Goal: Check status: Check status

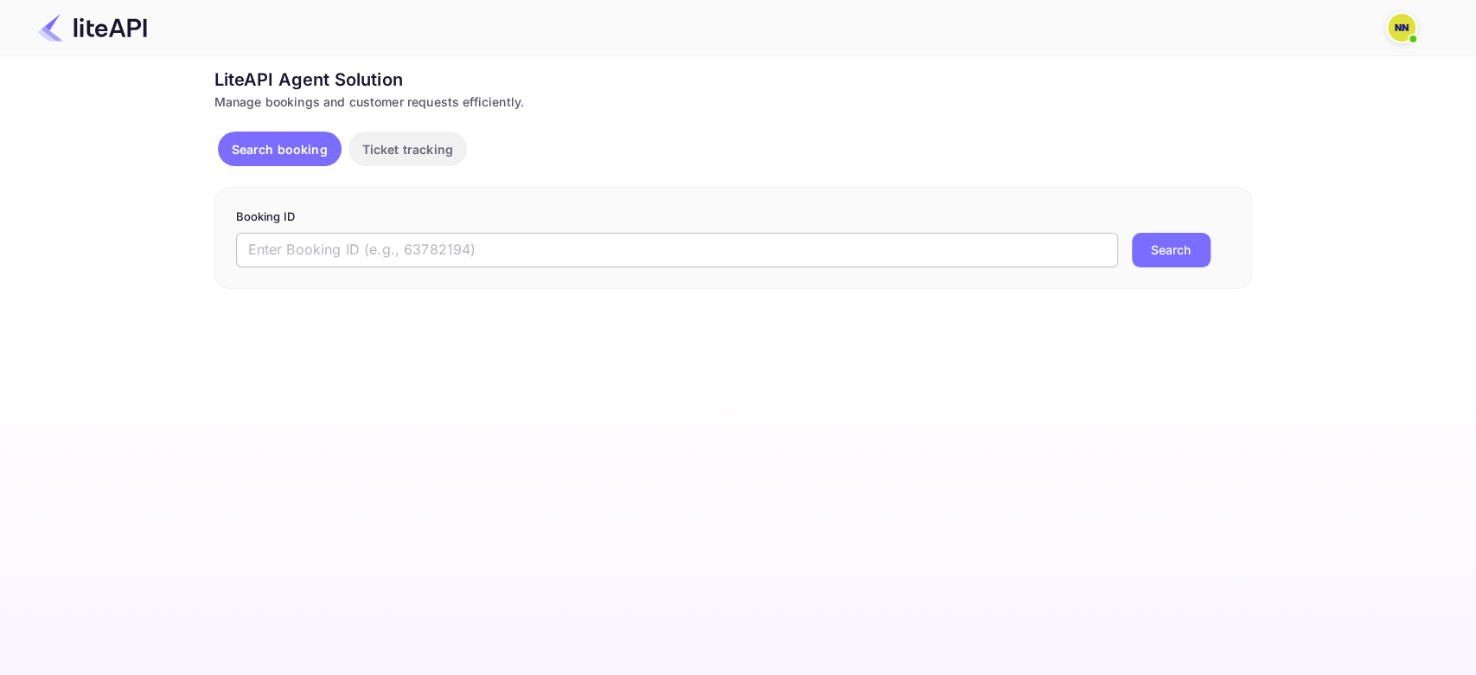
click at [353, 262] on input "text" at bounding box center [677, 250] width 882 height 35
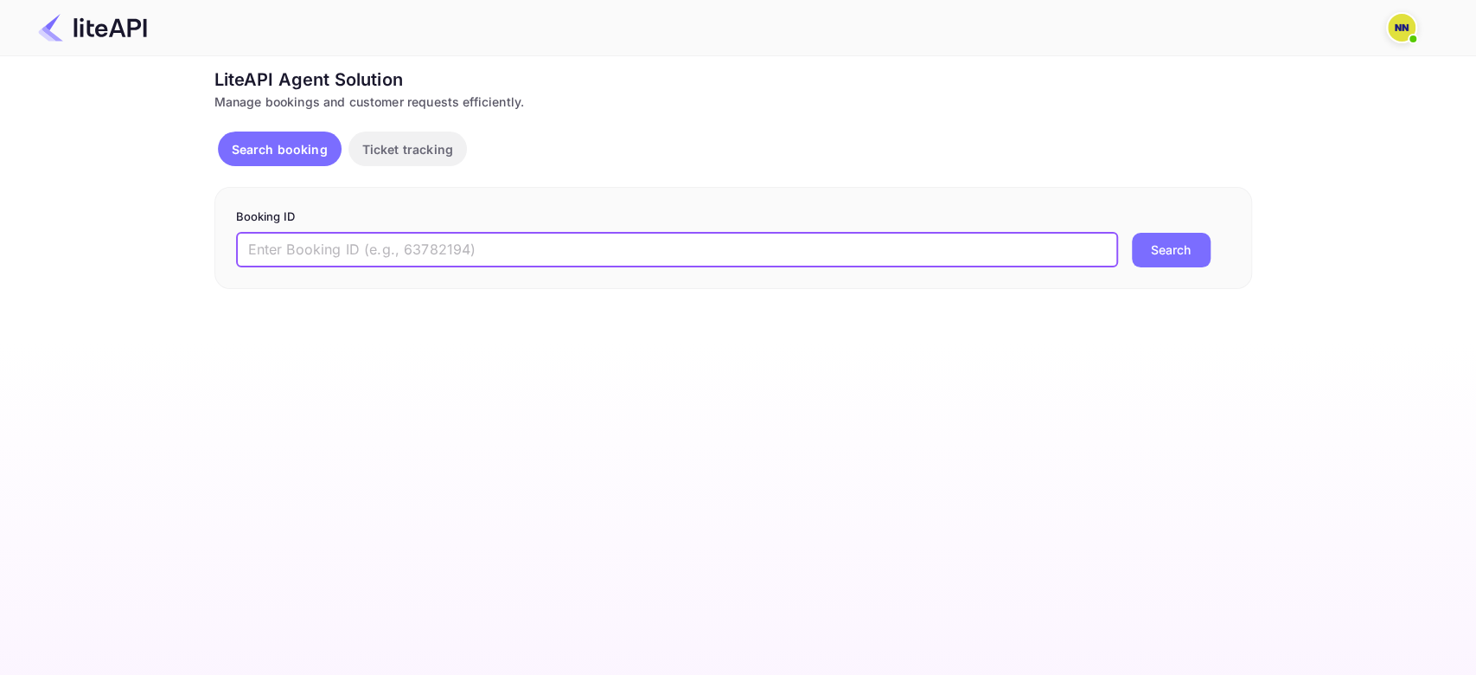
paste input "9187865"
click at [1132, 233] on button "Search" at bounding box center [1171, 250] width 79 height 35
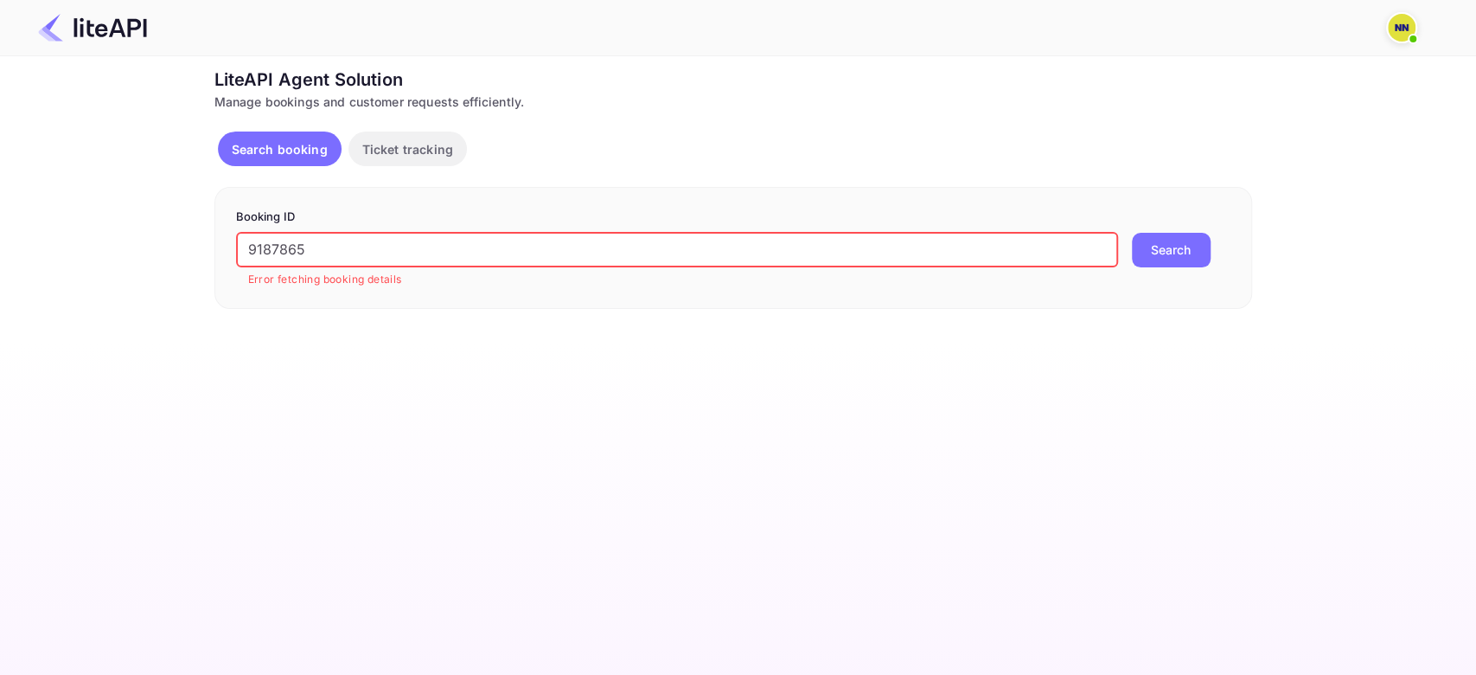
click at [311, 252] on input "9187865" at bounding box center [677, 250] width 882 height 35
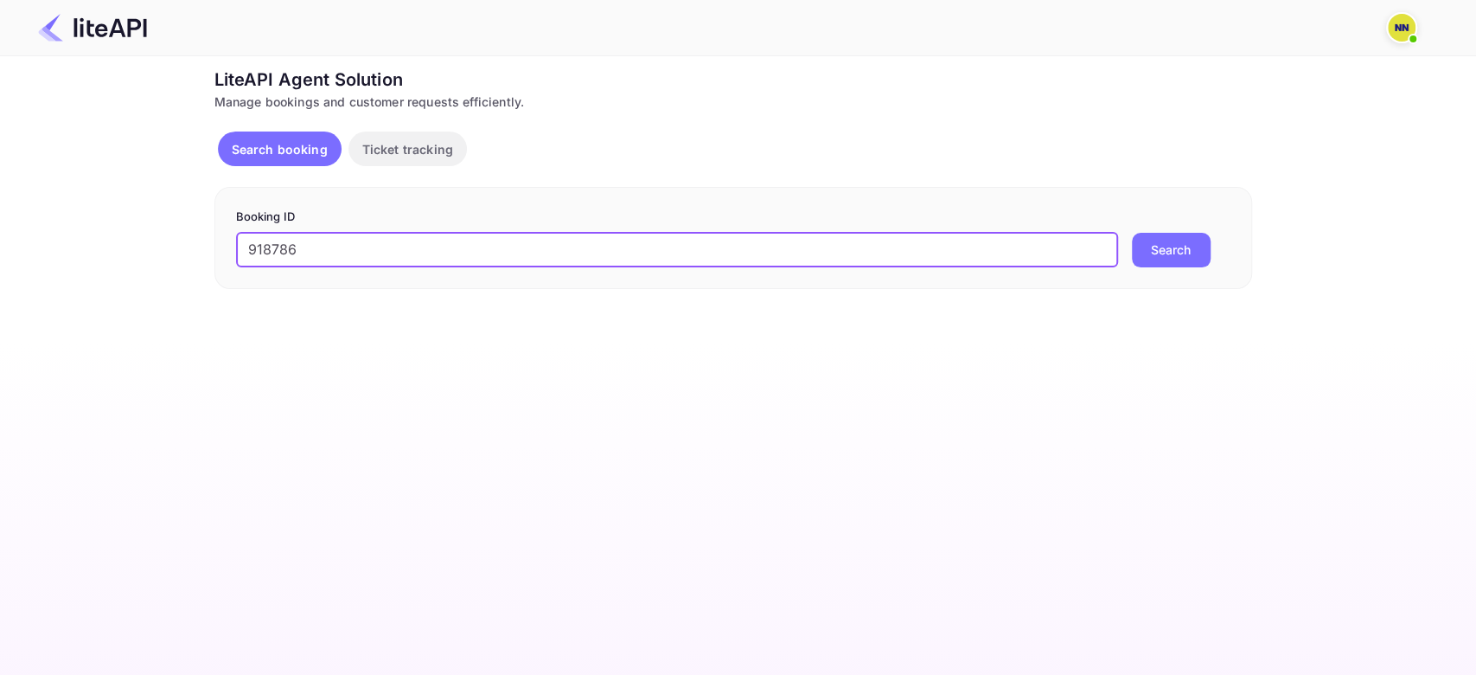
click at [1132, 233] on button "Search" at bounding box center [1171, 250] width 79 height 35
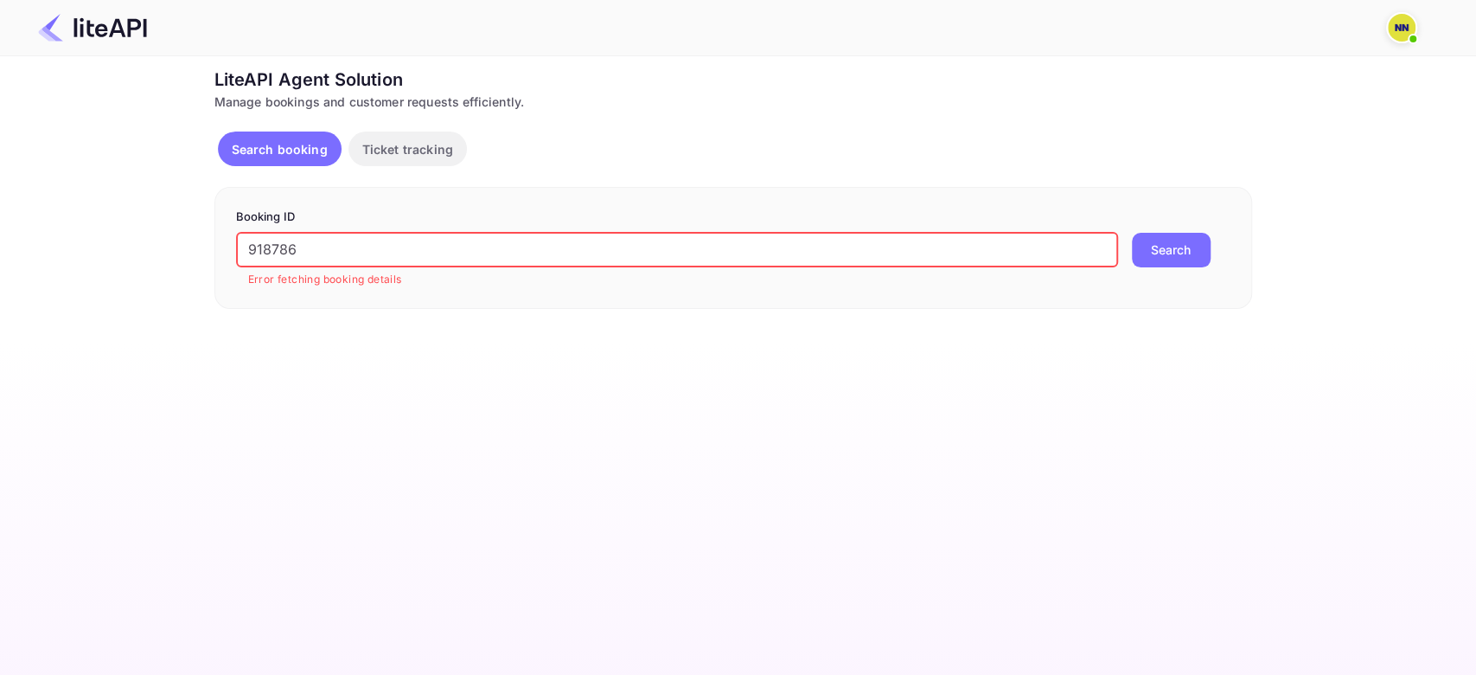
drag, startPoint x: 308, startPoint y: 252, endPoint x: 53, endPoint y: 245, distance: 255.3
click at [54, 246] on div "Ticket Affiliate URL https://www.nuitee.com/ Business partner name Nuitee Trave…" at bounding box center [733, 188] width 1425 height 242
paste input "54571"
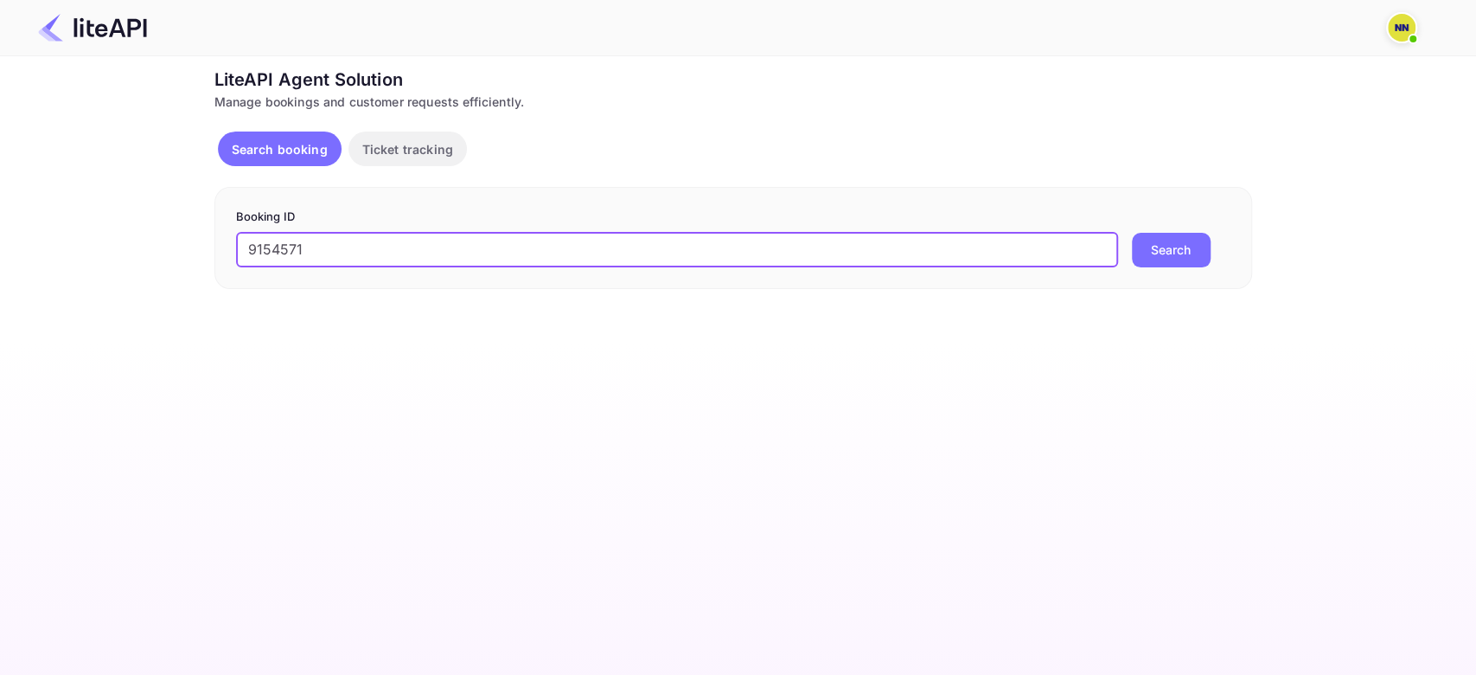
type input "9154571"
click at [1132, 233] on button "Search" at bounding box center [1171, 250] width 79 height 35
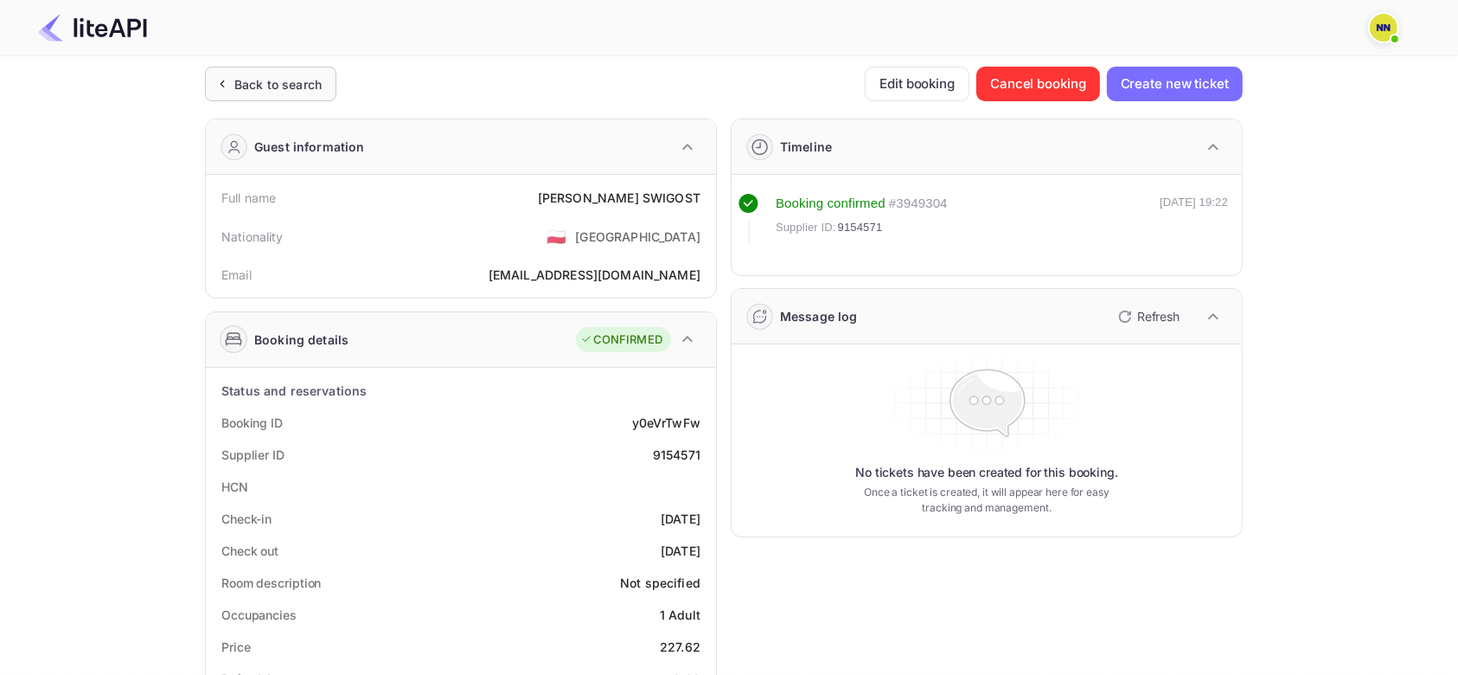
click at [323, 77] on div "Back to search" at bounding box center [270, 84] width 131 height 35
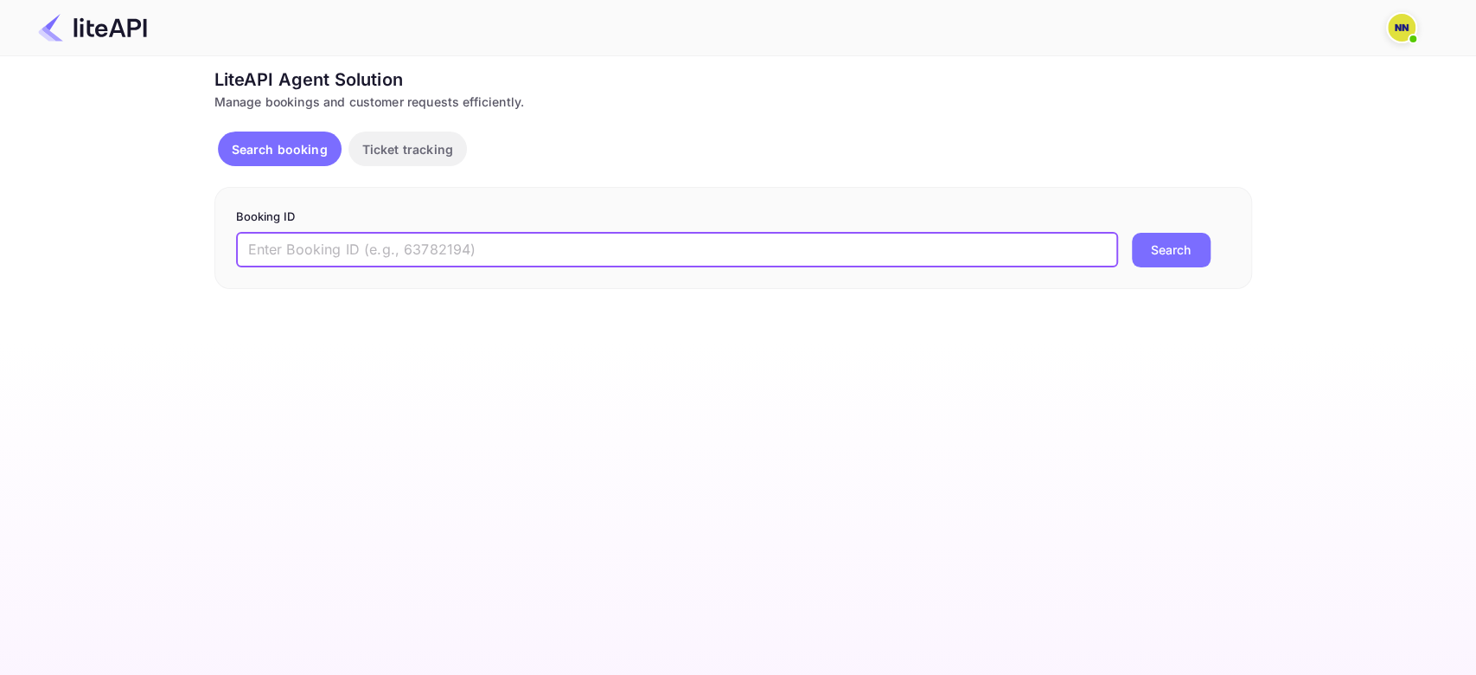
click at [315, 254] on input "text" at bounding box center [677, 250] width 882 height 35
paste input "9146765"
type input "9146765"
click at [1132, 233] on button "Search" at bounding box center [1171, 250] width 79 height 35
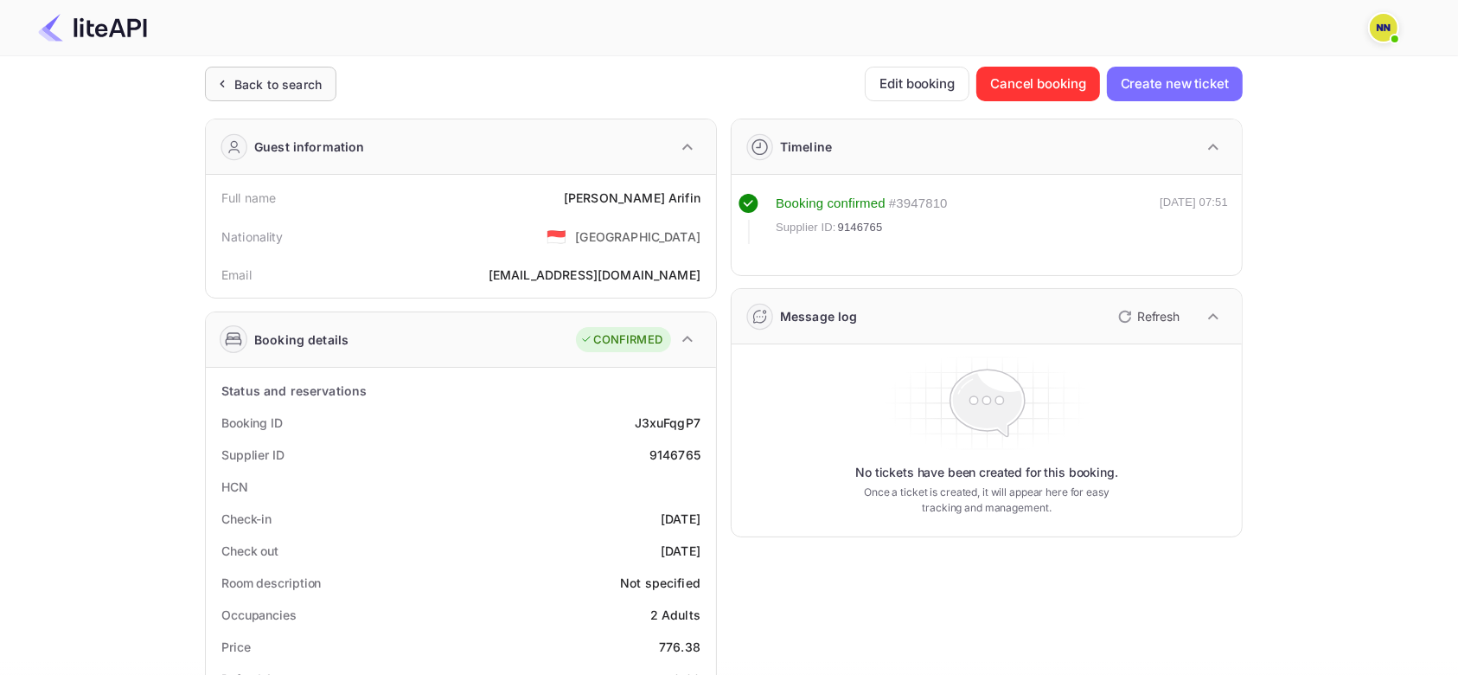
click at [281, 86] on div "Back to search" at bounding box center [277, 84] width 87 height 18
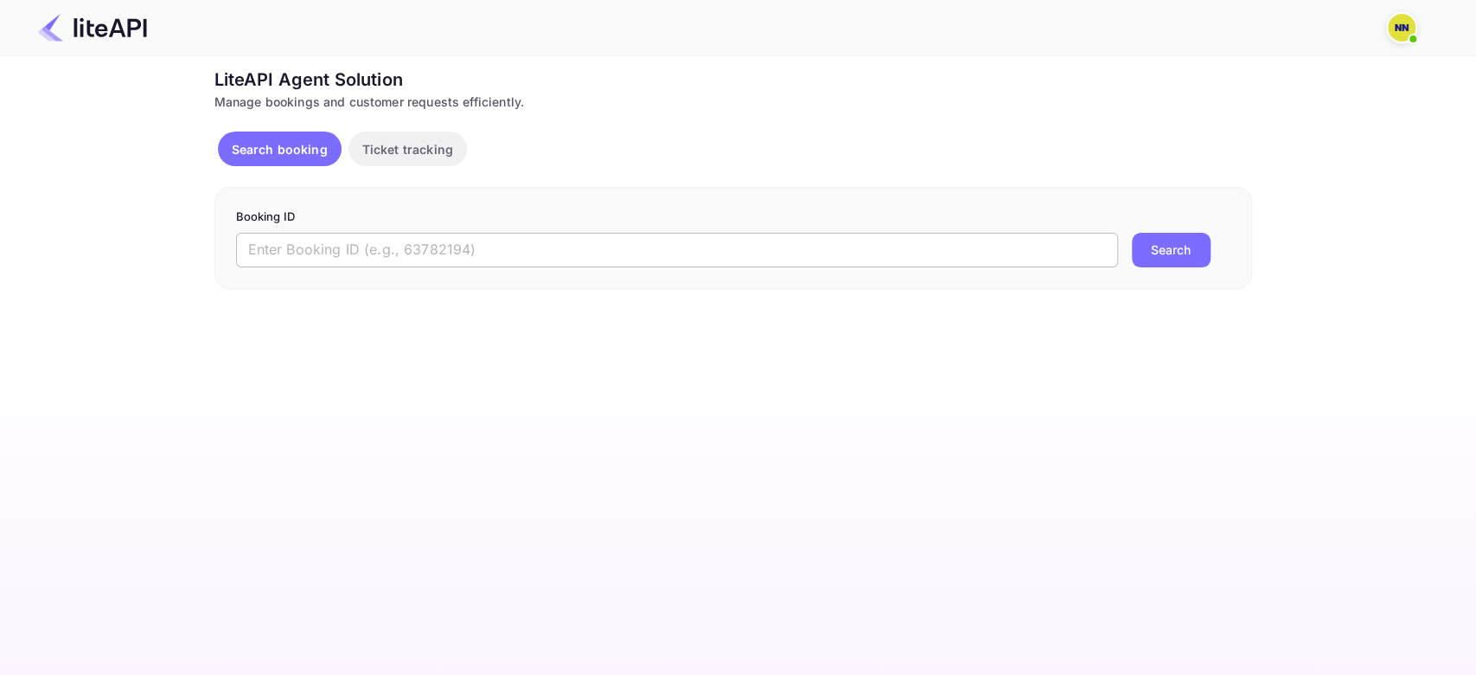
click at [291, 253] on input "text" at bounding box center [677, 250] width 882 height 35
paste input "9069287"
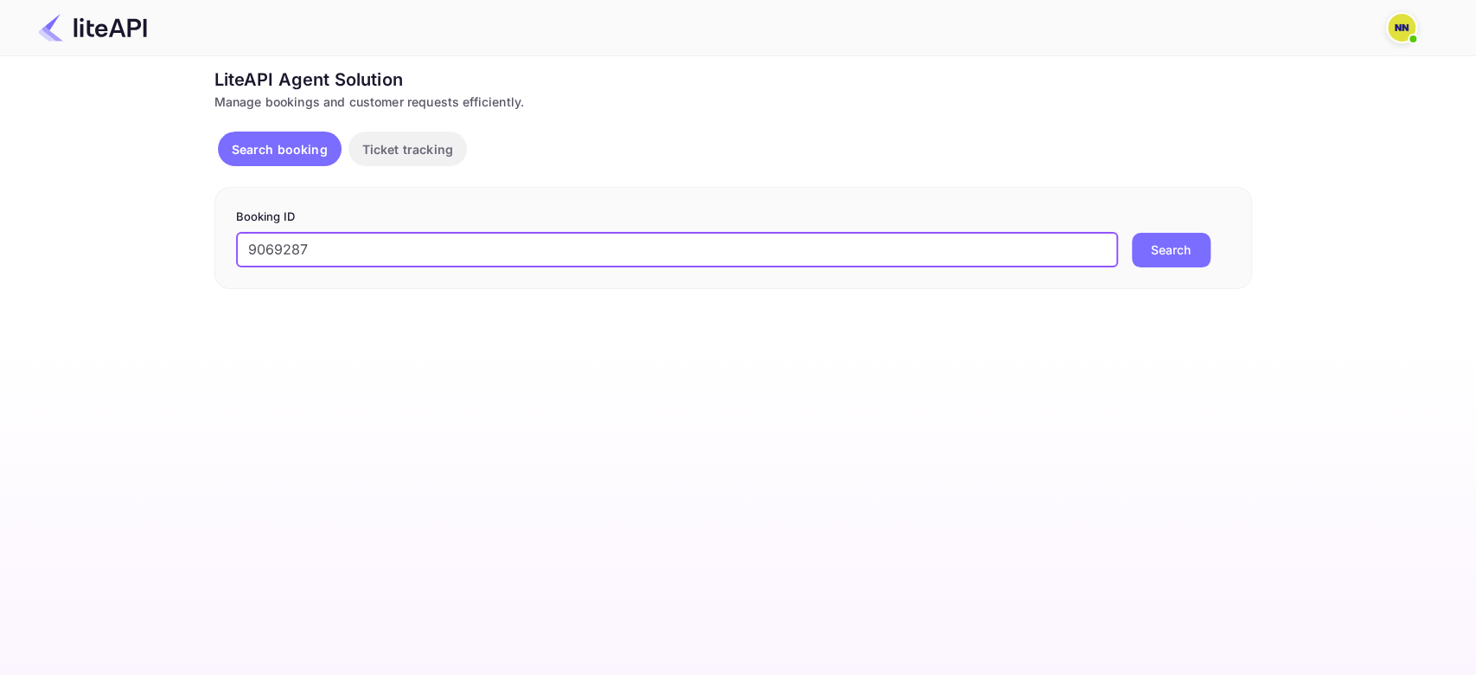
type input "9069287"
click at [1132, 233] on button "Search" at bounding box center [1171, 250] width 79 height 35
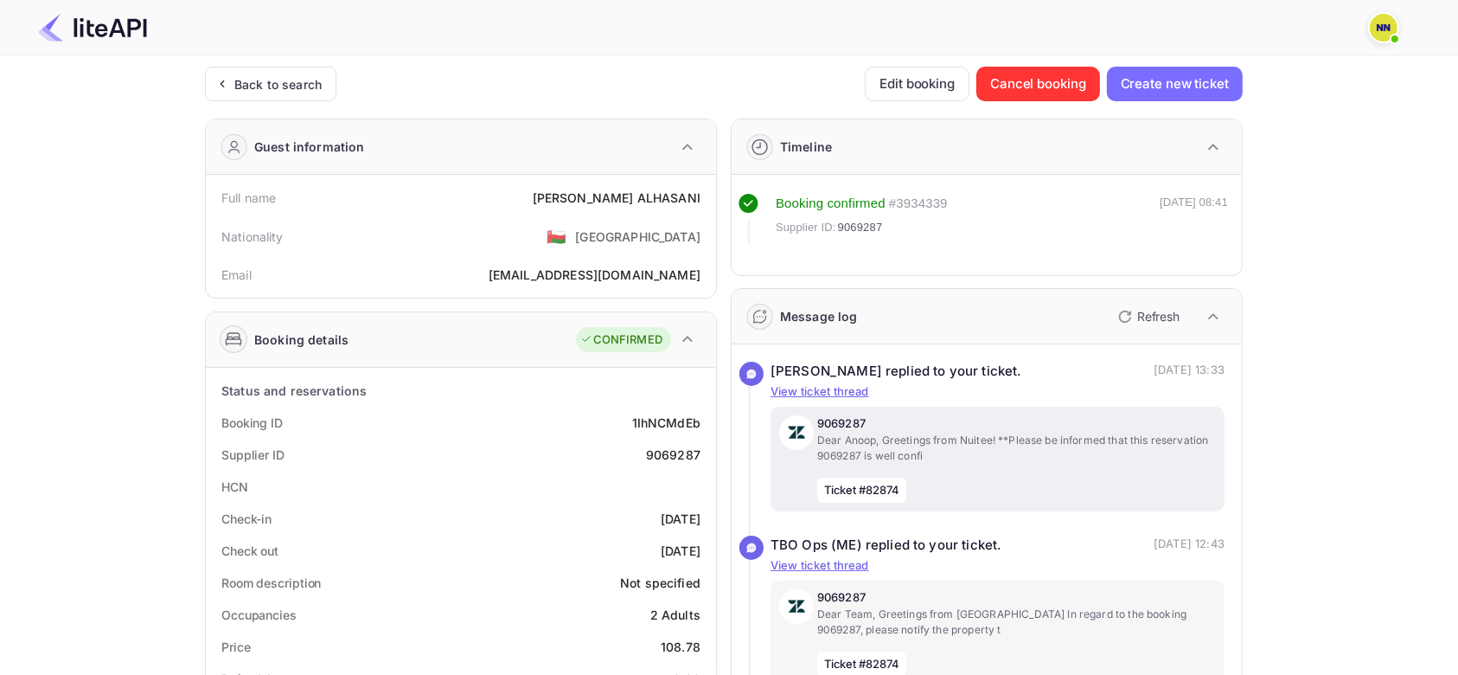
click at [949, 417] on p "9069287" at bounding box center [1016, 423] width 399 height 17
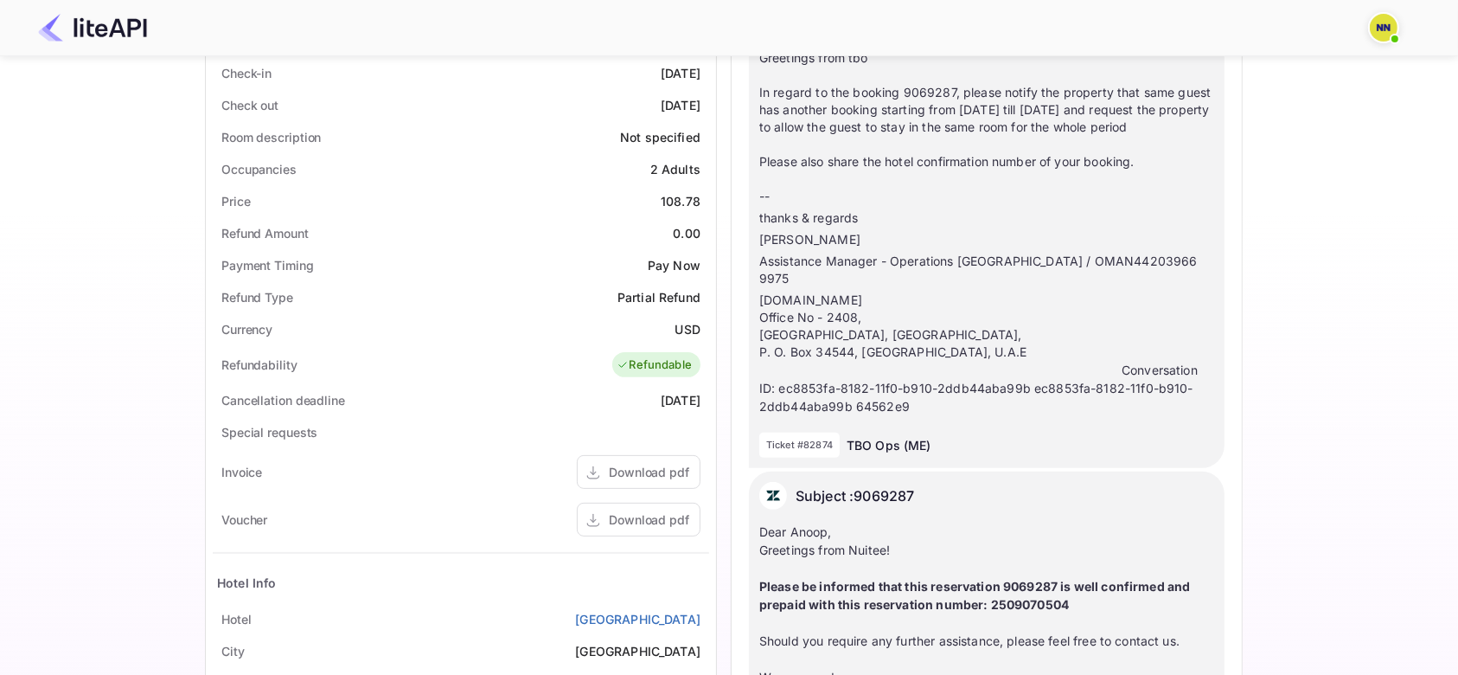
scroll to position [576, 0]
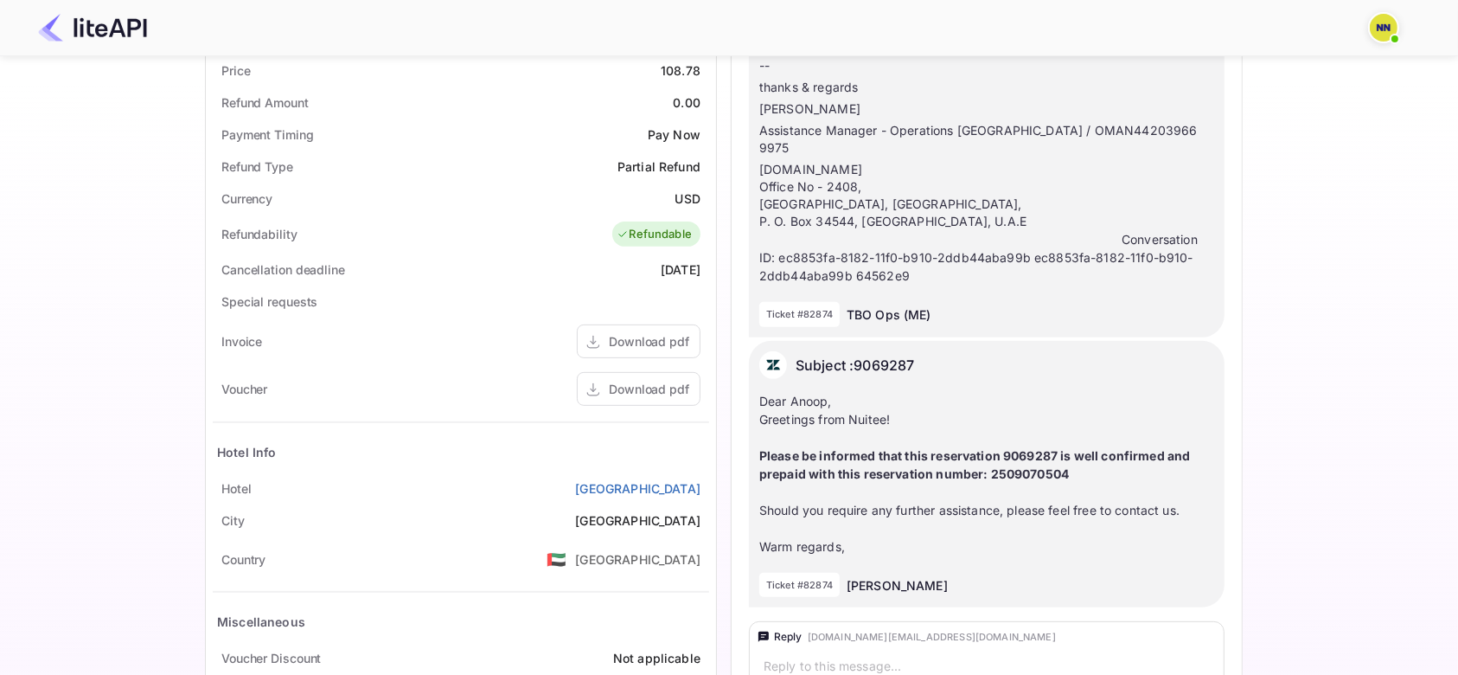
click at [958, 458] on strong "Please be informed that this reservation 9069287 is well confirmed and prepaid …" at bounding box center [975, 464] width 432 height 33
click at [1023, 472] on strong "Please be informed that this reservation 9069287 is well confirmed and prepaid …" at bounding box center [975, 464] width 432 height 33
copy strong "2509070504"
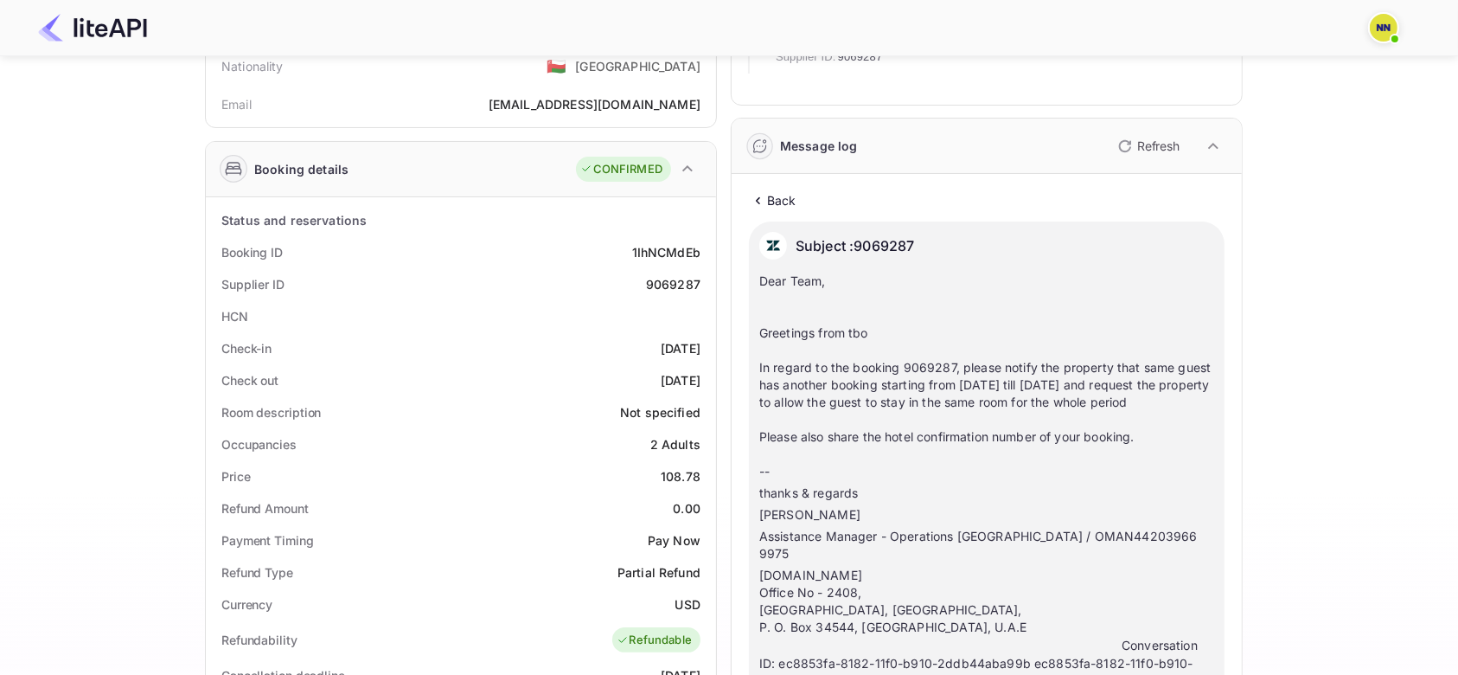
scroll to position [0, 0]
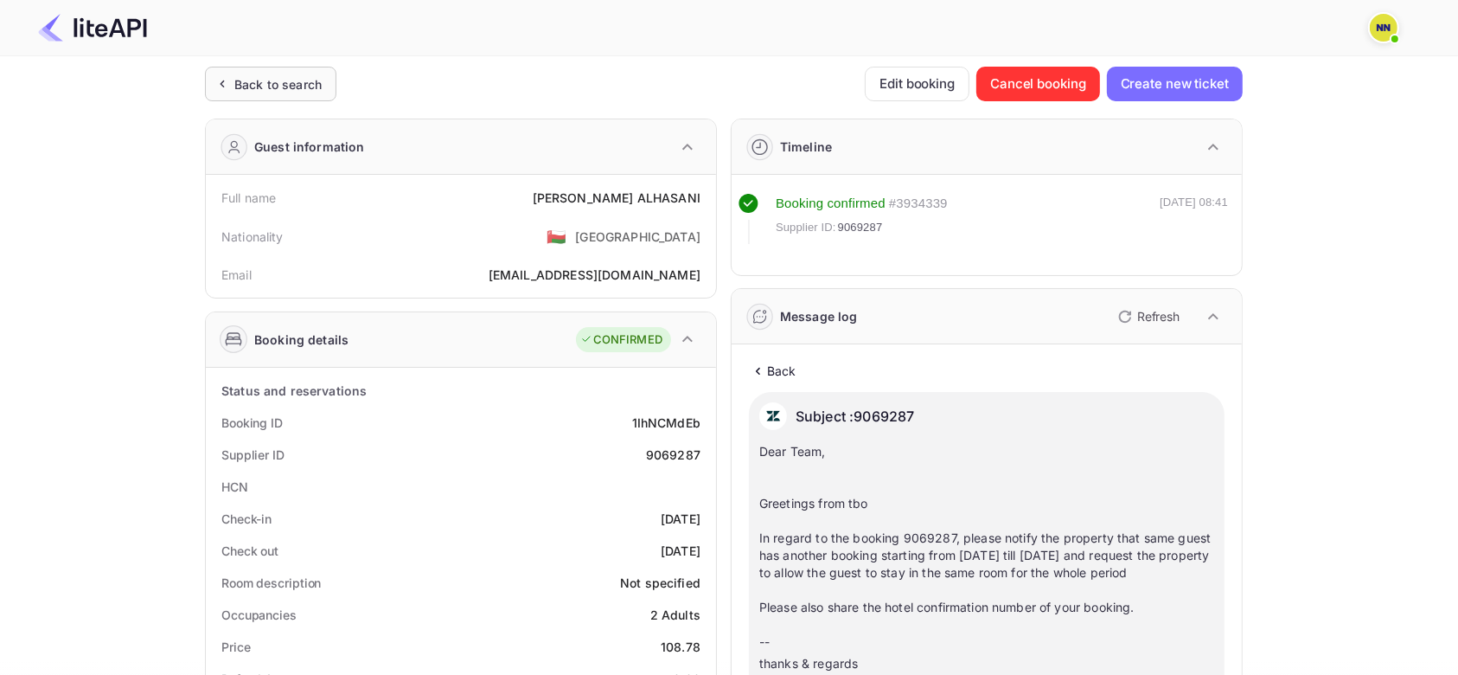
click at [291, 88] on div "Back to search" at bounding box center [277, 84] width 87 height 18
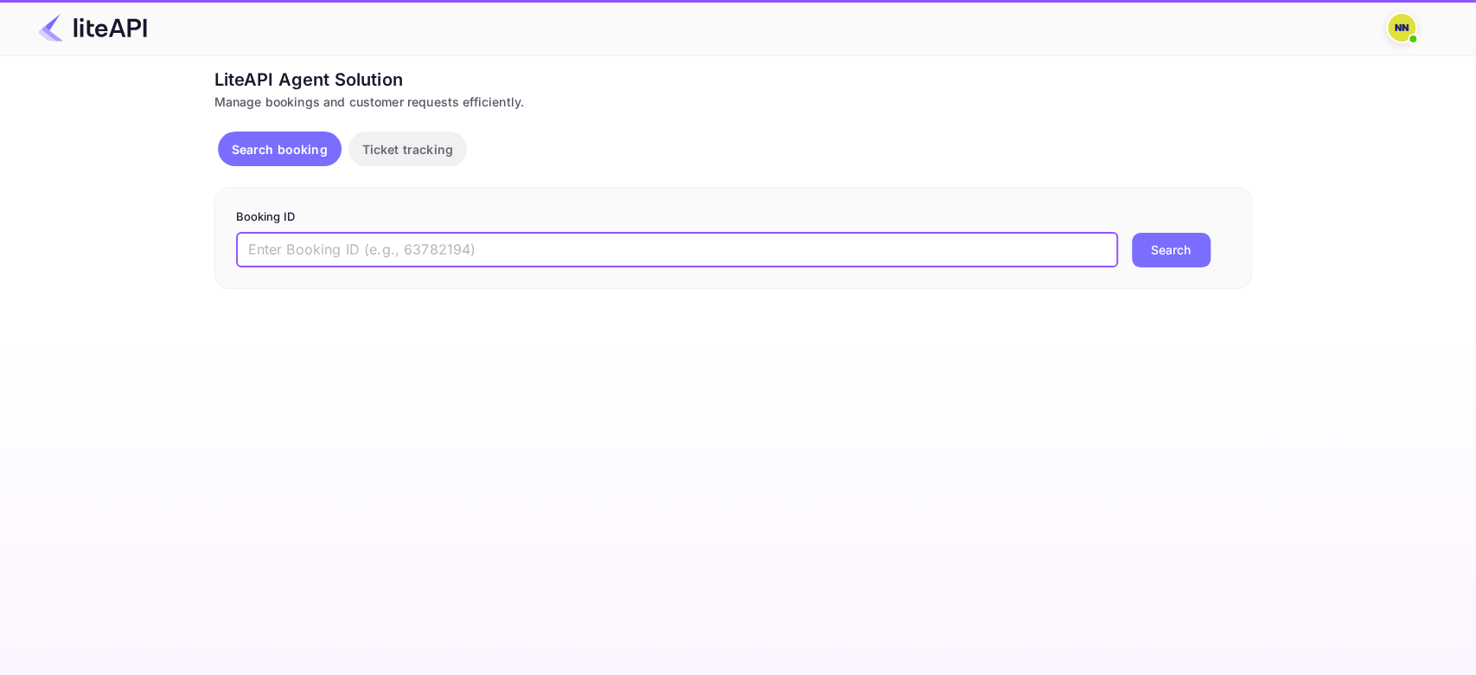
click at [285, 246] on input "text" at bounding box center [677, 250] width 882 height 35
paste input "9187865"
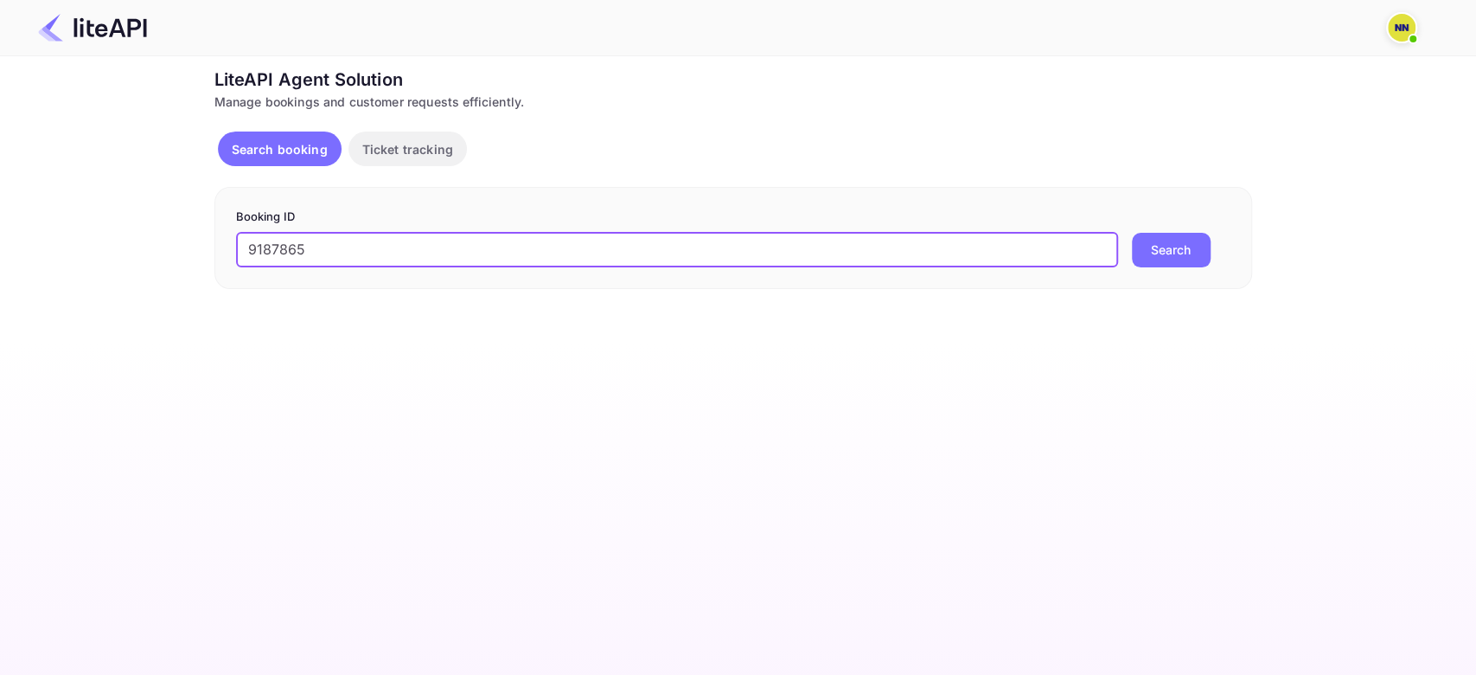
click at [1132, 233] on button "Search" at bounding box center [1171, 250] width 79 height 35
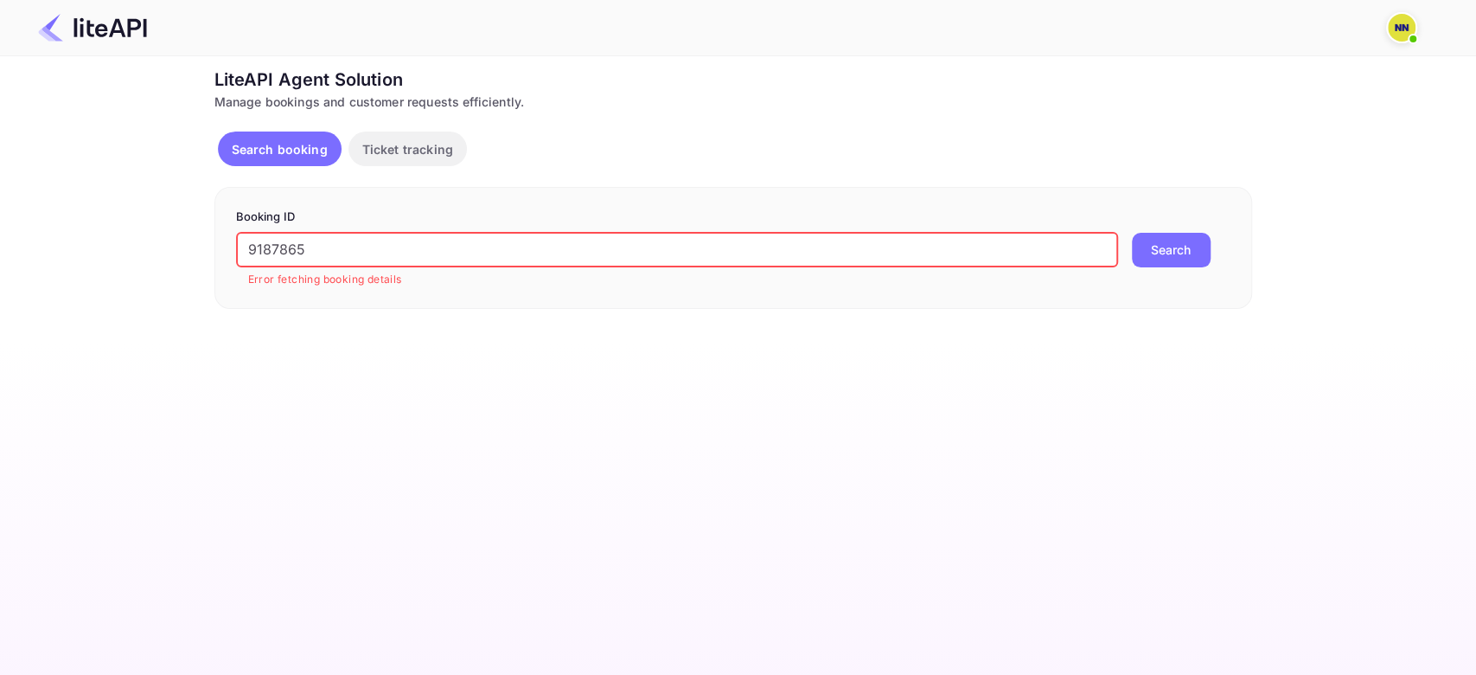
click at [277, 240] on input "9187865" at bounding box center [677, 250] width 882 height 35
paste input "54571"
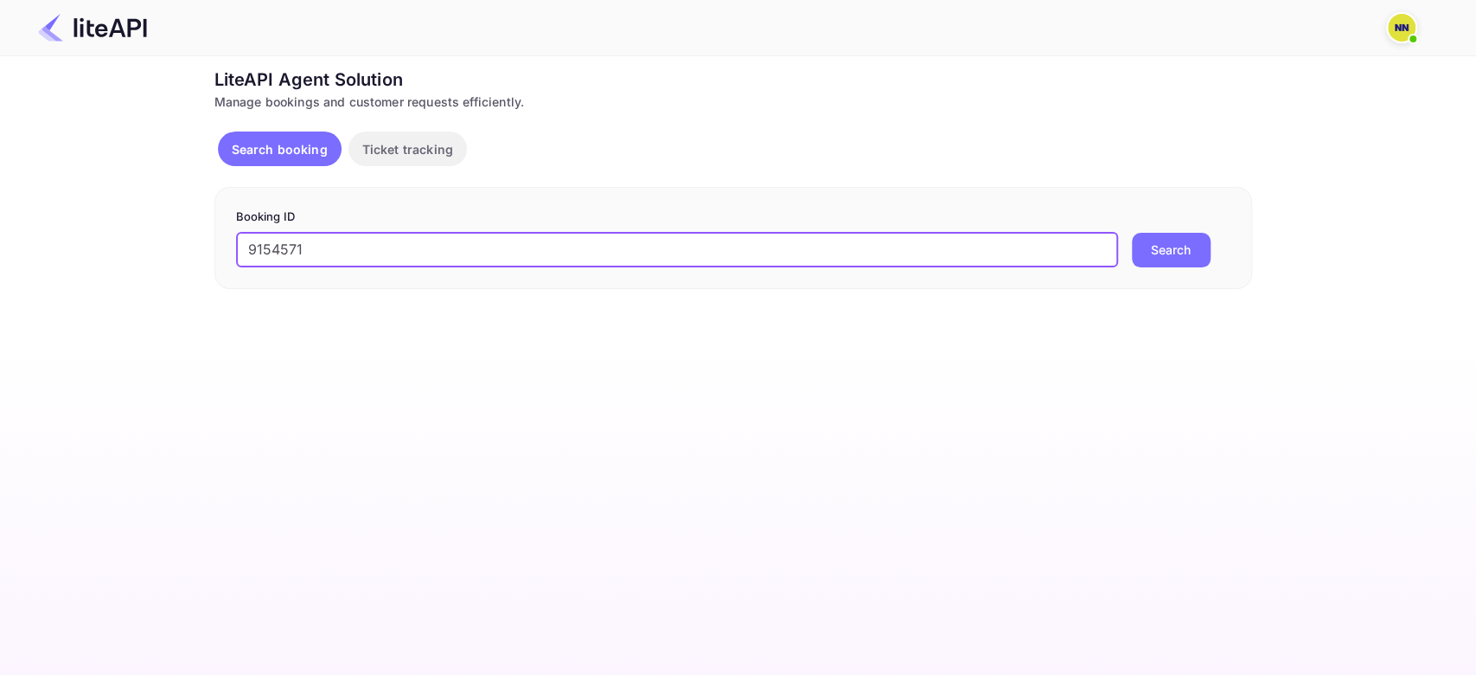
type input "9154571"
click at [1132, 233] on button "Search" at bounding box center [1171, 250] width 79 height 35
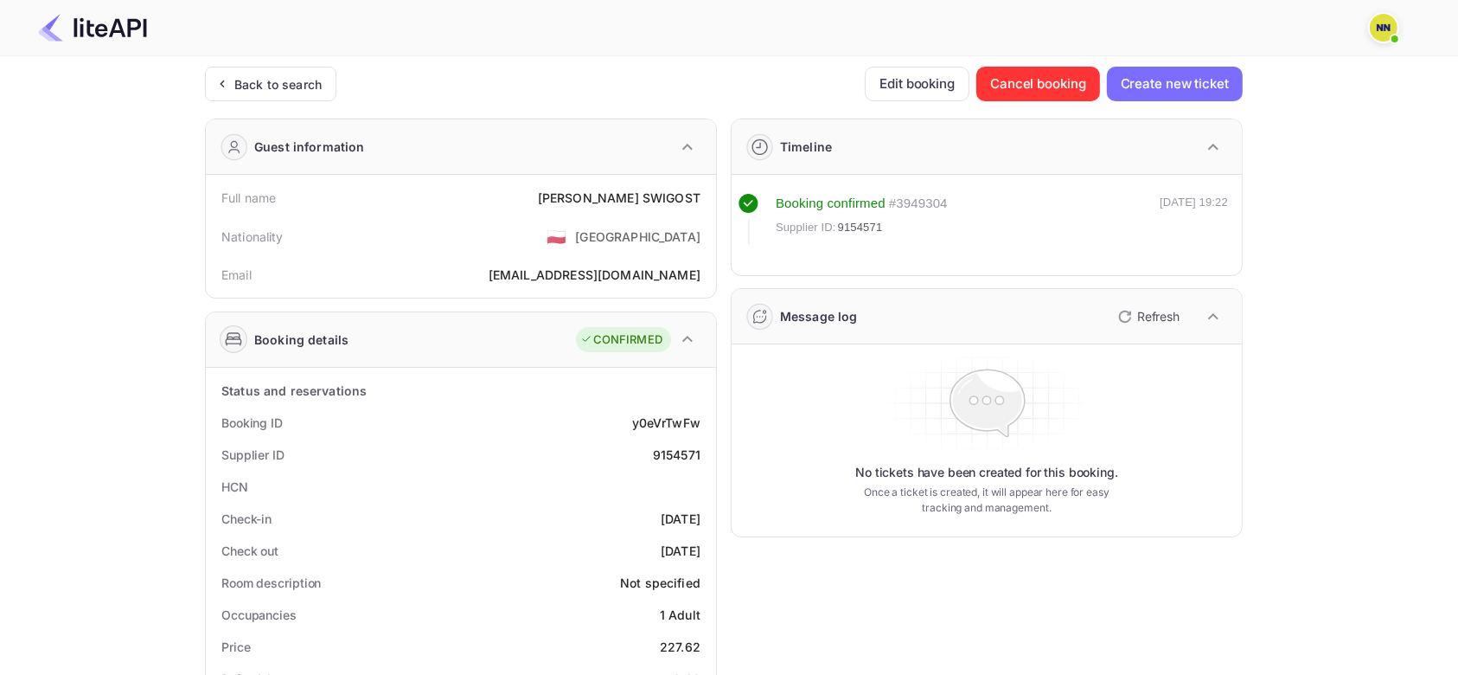
click at [1170, 313] on p "Refresh" at bounding box center [1158, 316] width 42 height 18
click at [308, 91] on div "Back to search" at bounding box center [277, 84] width 87 height 18
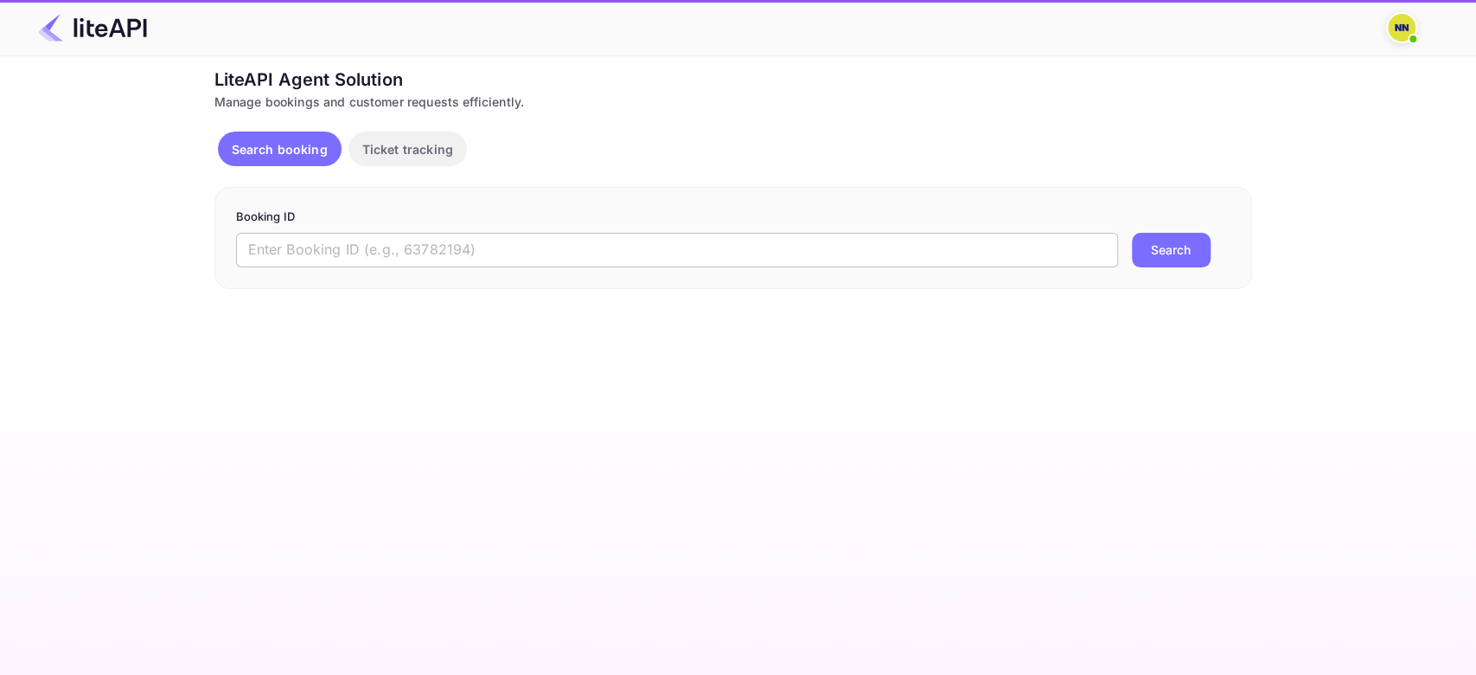
click at [304, 249] on input "text" at bounding box center [677, 250] width 882 height 35
paste input "9146765"
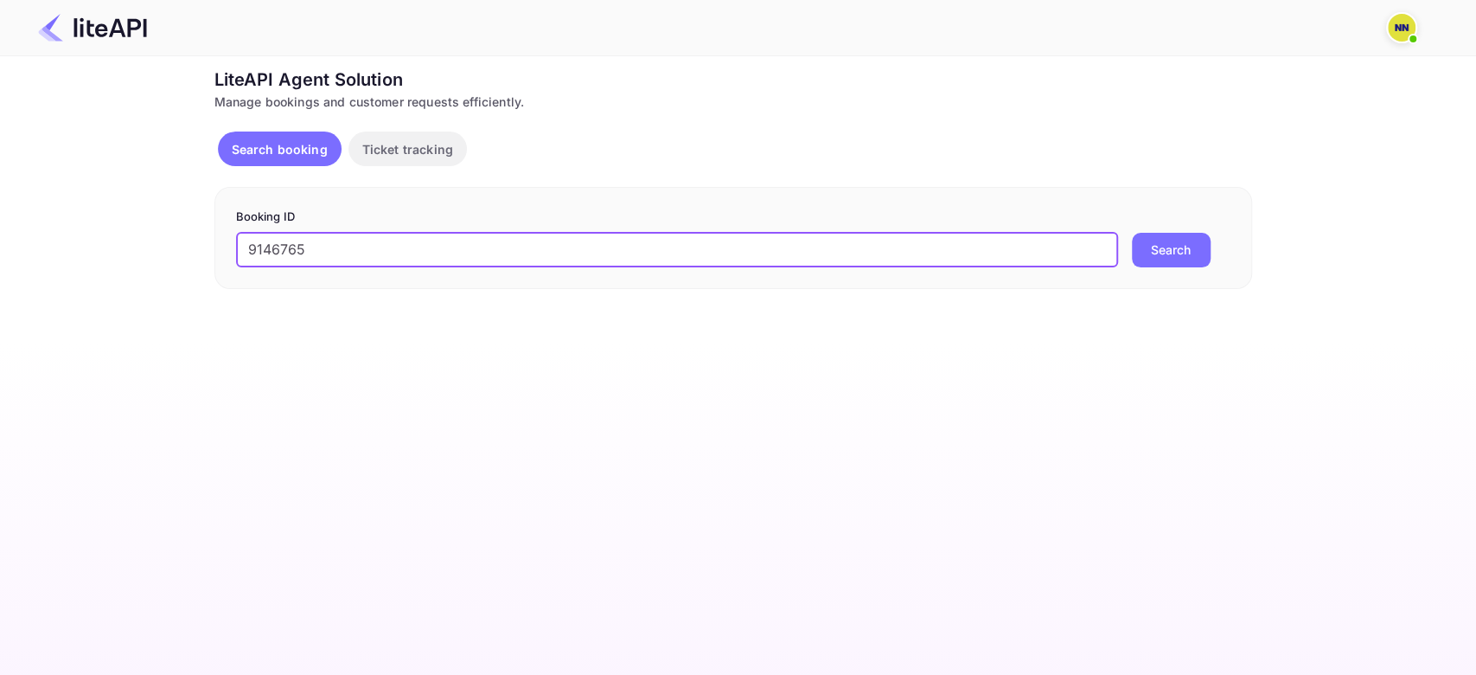
type input "9146765"
click at [1132, 233] on button "Search" at bounding box center [1171, 250] width 79 height 35
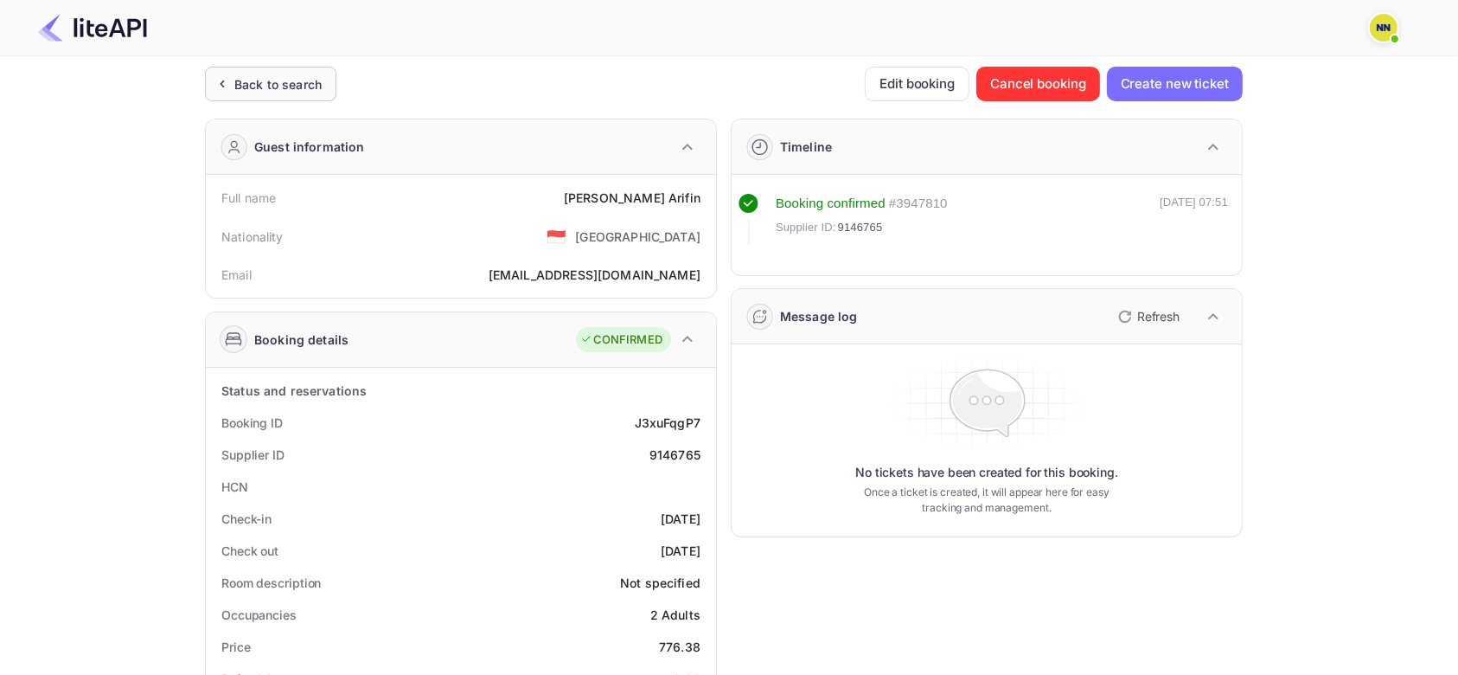
click at [275, 87] on div "Back to search" at bounding box center [277, 84] width 87 height 18
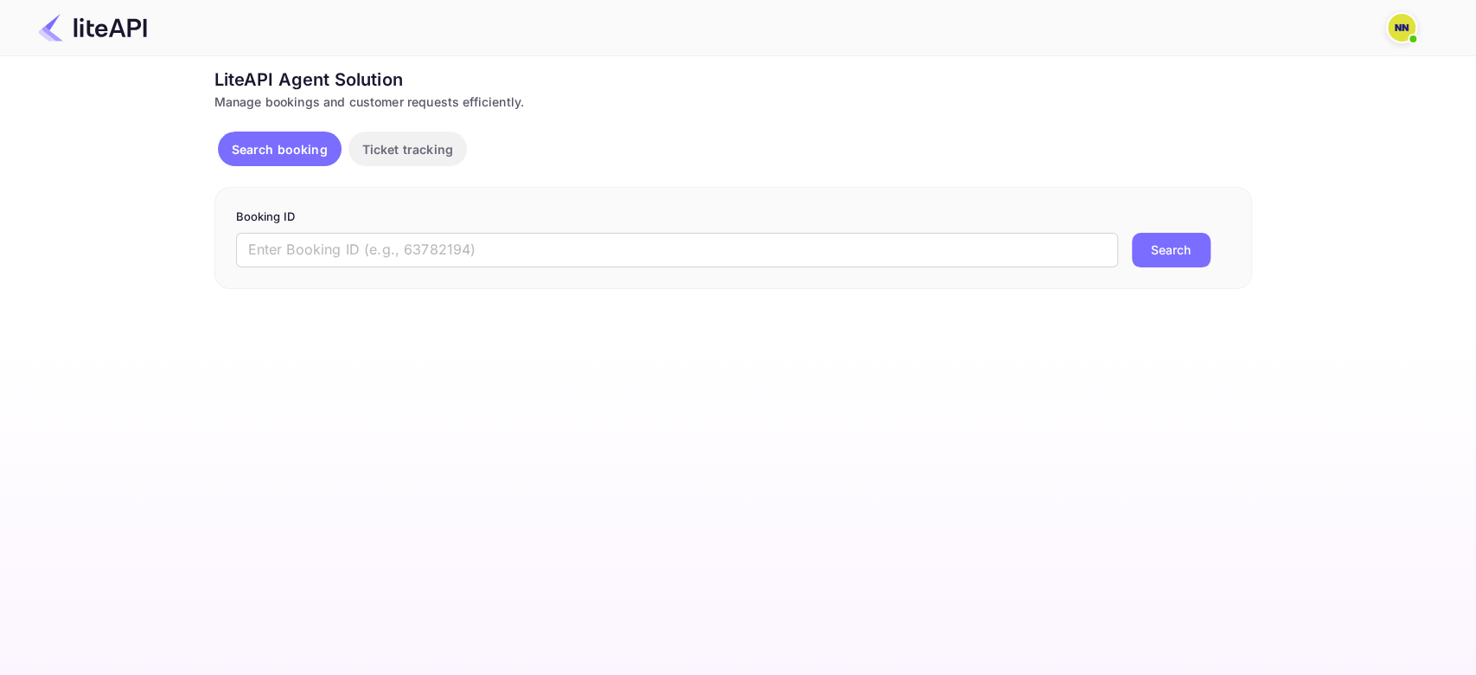
click at [295, 269] on div "Booking ID ​ Search" at bounding box center [734, 238] width 1038 height 102
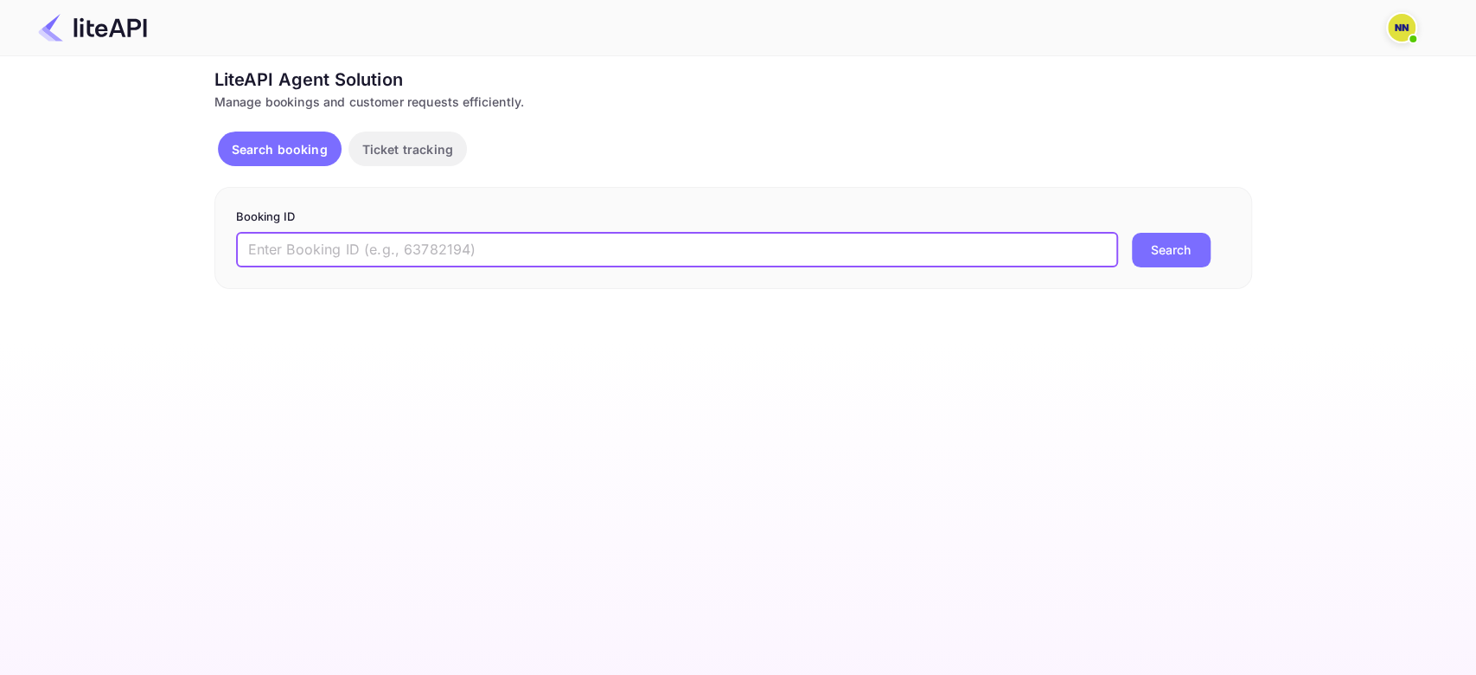
click at [298, 257] on input "text" at bounding box center [677, 250] width 882 height 35
paste input "8503539"
type input "8503539"
click at [1132, 233] on button "Search" at bounding box center [1171, 250] width 79 height 35
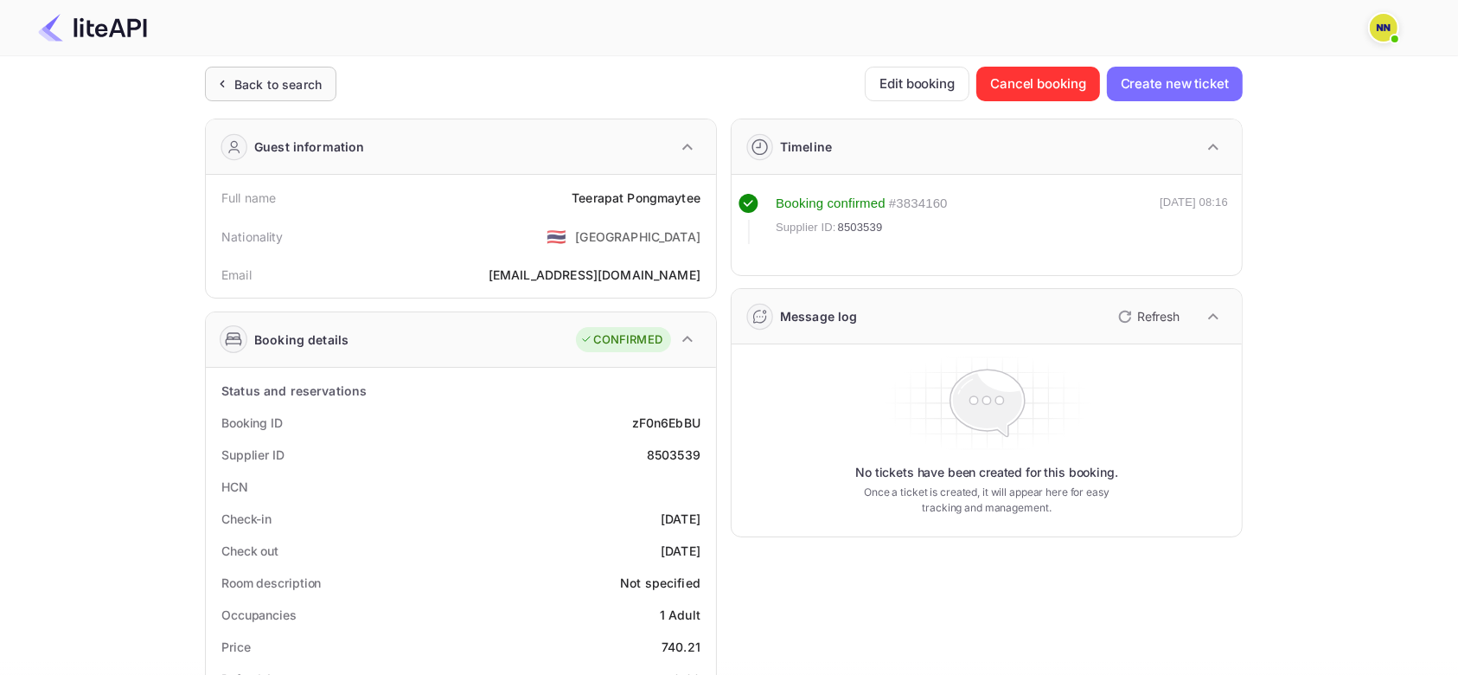
click at [304, 91] on div "Back to search" at bounding box center [277, 84] width 87 height 18
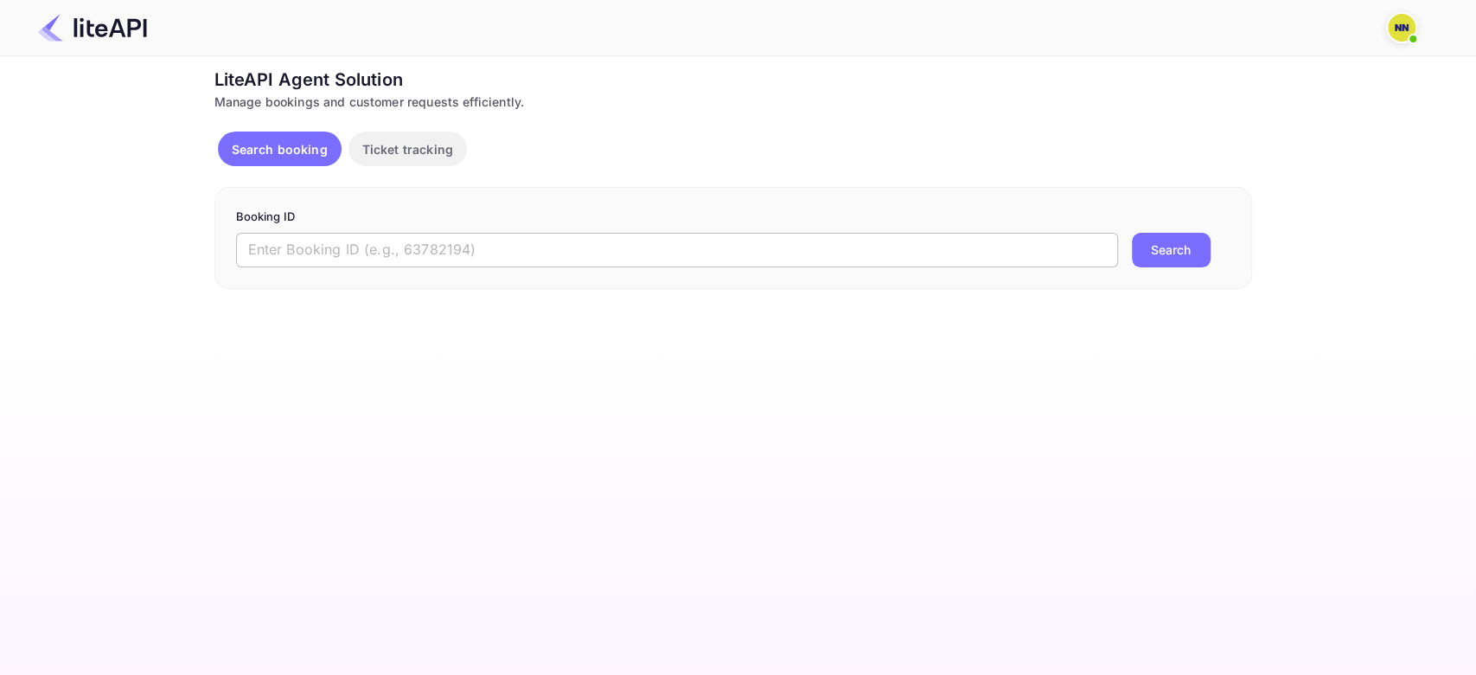
click at [302, 263] on input "text" at bounding box center [677, 250] width 882 height 35
paste input "7351017"
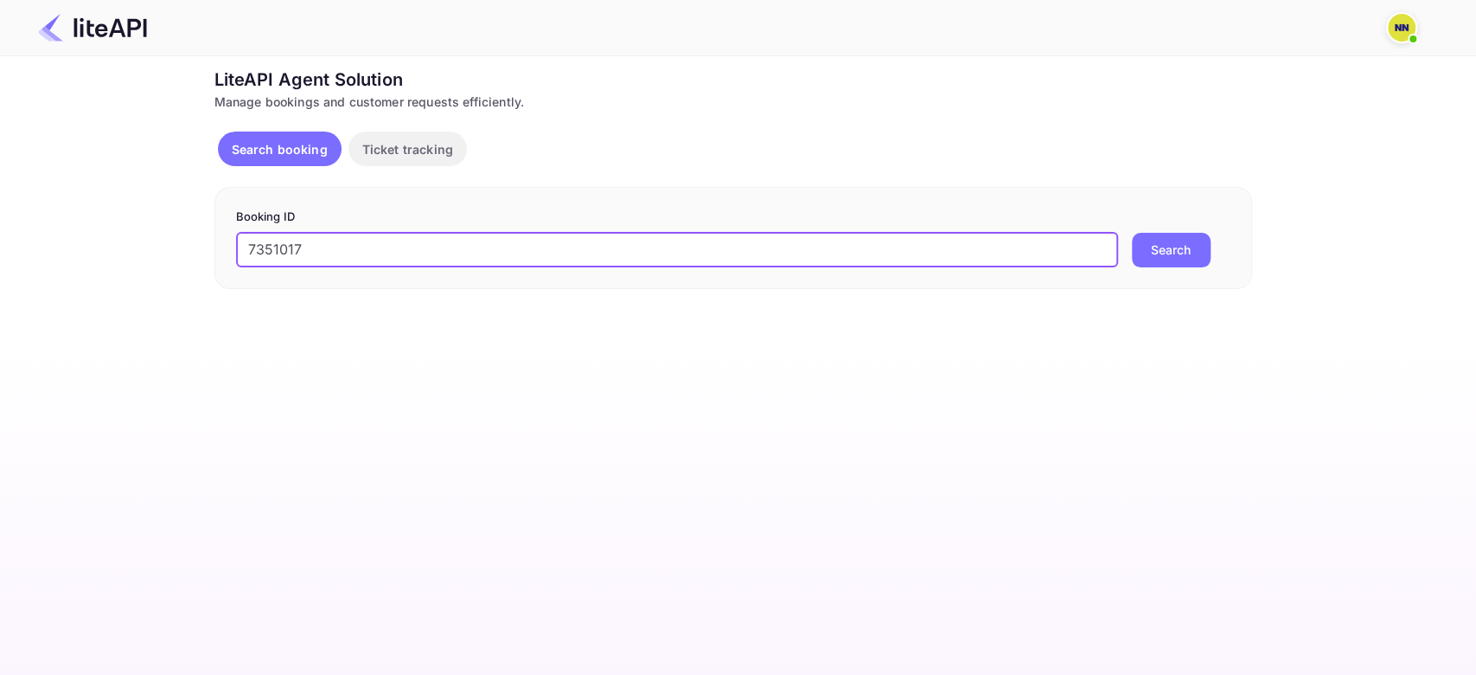
type input "7351017"
click at [1132, 233] on button "Search" at bounding box center [1171, 250] width 79 height 35
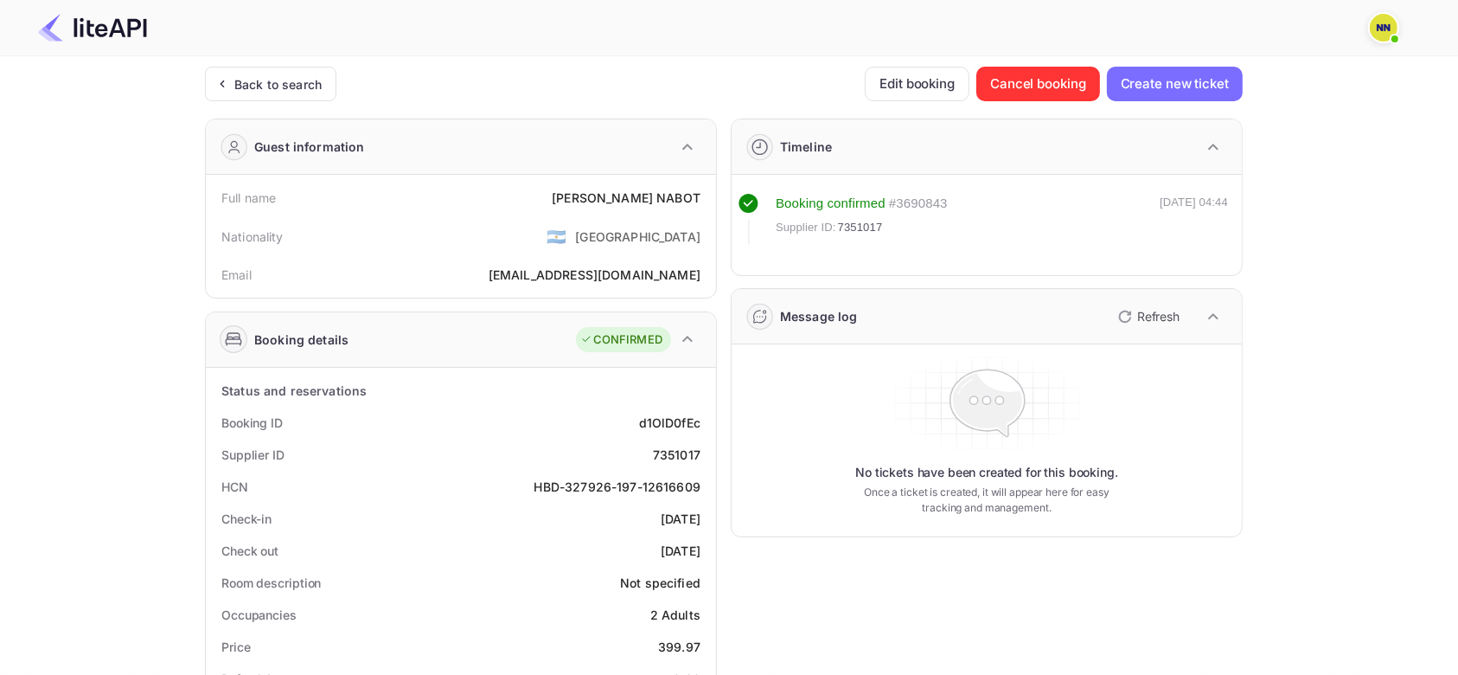
click at [586, 484] on div "HBD-327926-197-12616609" at bounding box center [618, 486] width 166 height 18
drag, startPoint x: 586, startPoint y: 484, endPoint x: 675, endPoint y: 488, distance: 89.2
click at [675, 488] on div "HBD-327926-197-12616609" at bounding box center [618, 486] width 166 height 18
copy div "327926-197-12616609"
click at [548, 485] on div "HBD-327926-197-12616609" at bounding box center [618, 486] width 166 height 18
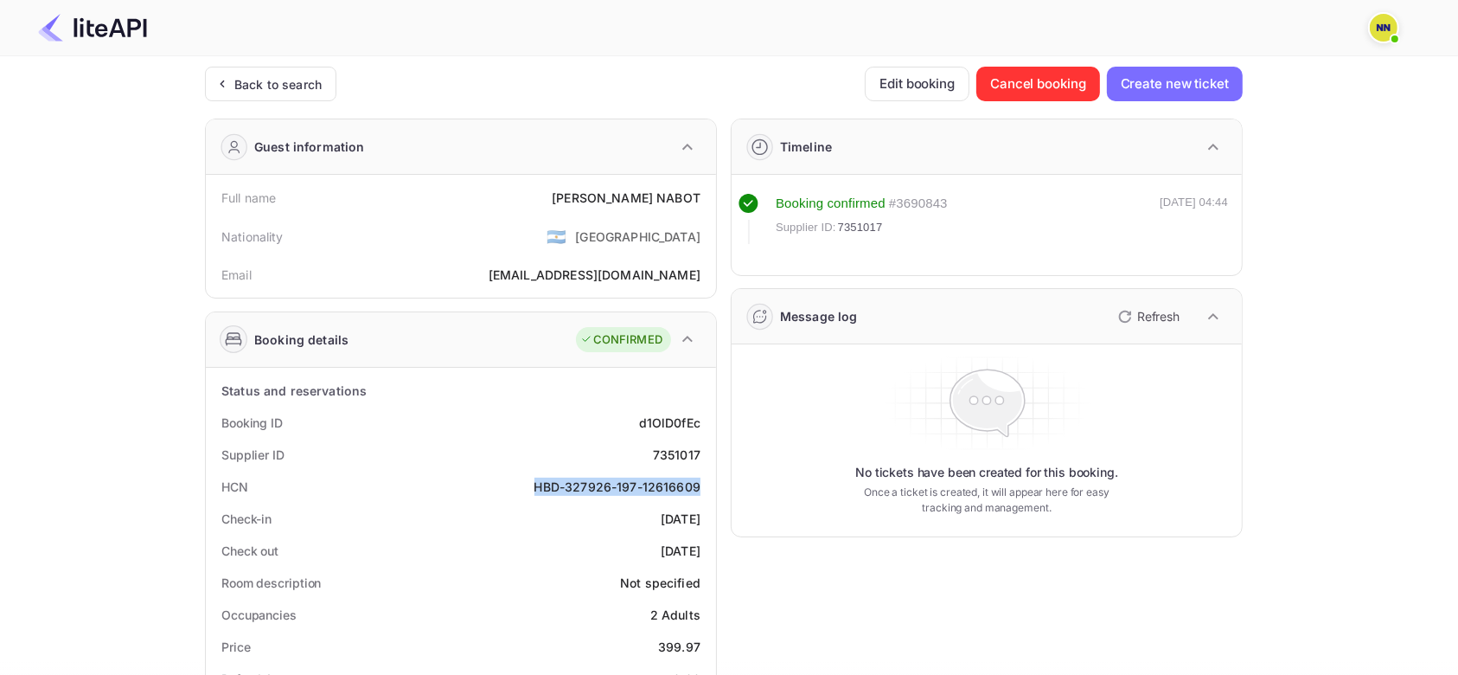
copy div "HBD-327926-197-12616609"
drag, startPoint x: 548, startPoint y: 485, endPoint x: 688, endPoint y: 490, distance: 141.1
click at [688, 490] on div "HBD-327926-197-12616609" at bounding box center [618, 486] width 166 height 18
click at [274, 82] on div "Back to search" at bounding box center [277, 84] width 87 height 18
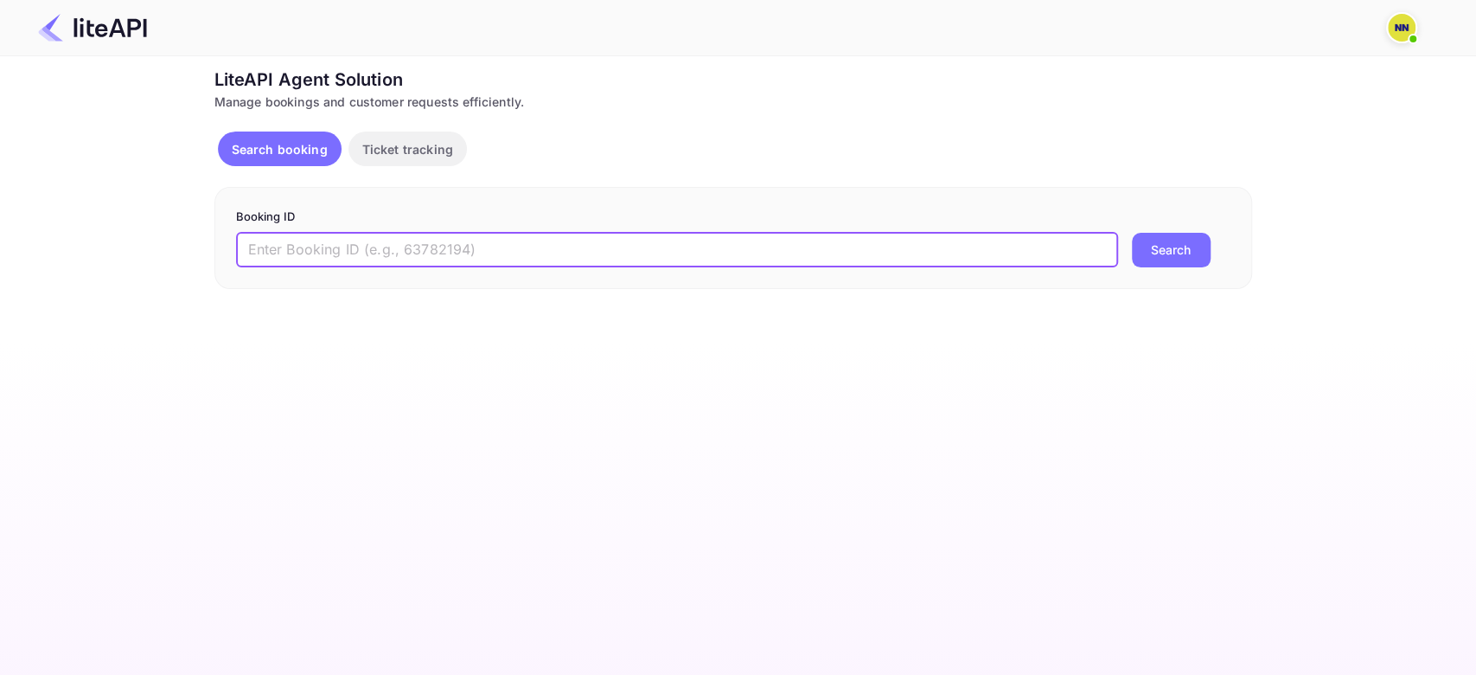
click at [290, 241] on input "text" at bounding box center [677, 250] width 882 height 35
paste input "9069287"
type input "9069287"
click at [1132, 233] on button "Search" at bounding box center [1171, 250] width 79 height 35
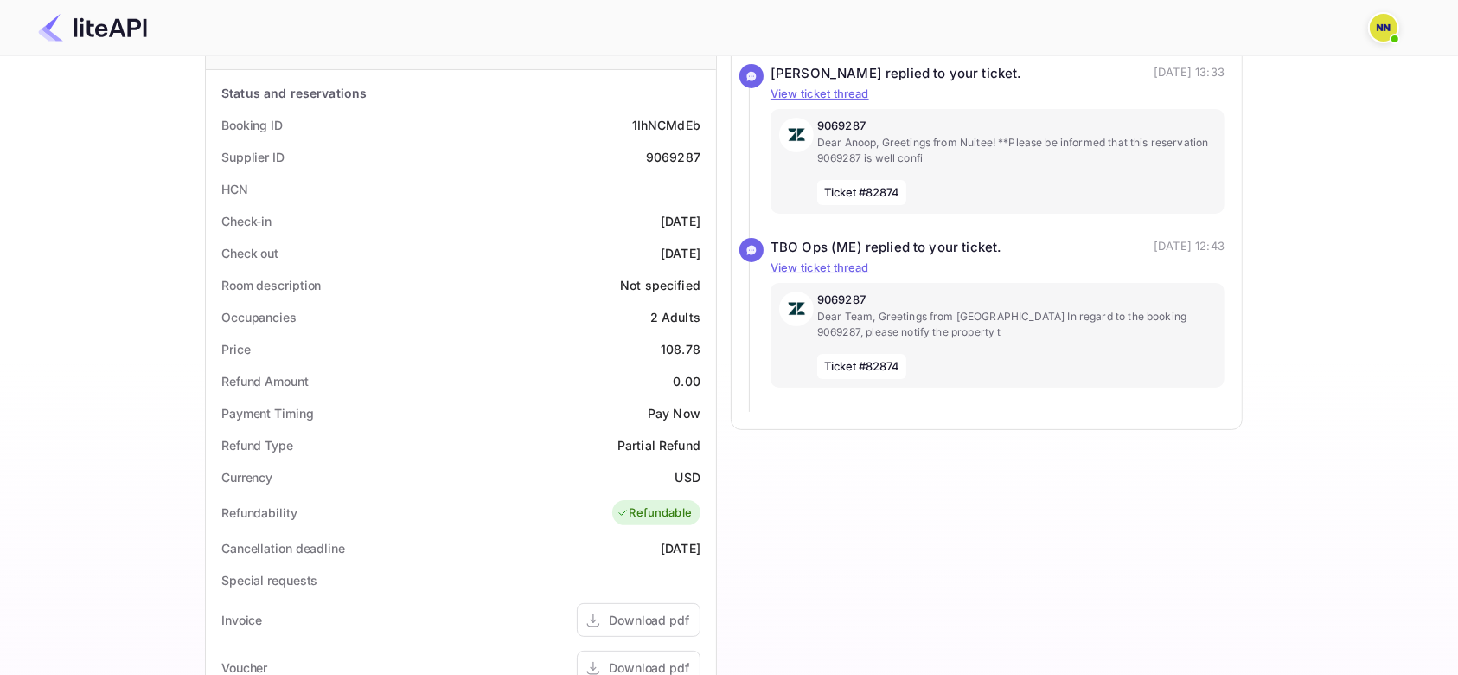
scroll to position [346, 0]
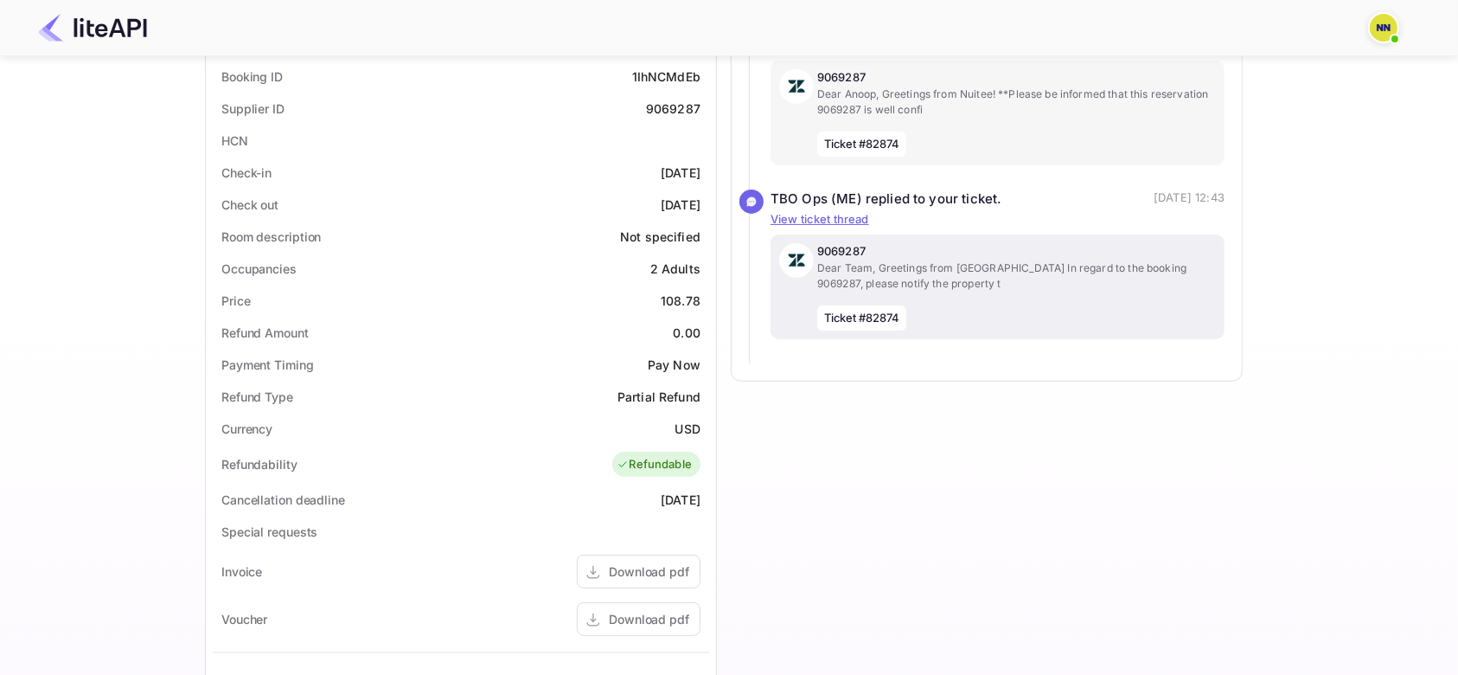
click at [964, 303] on div "9069287 Dear Team, Greetings from tbo In regard to the booking 9069287, please …" at bounding box center [1016, 286] width 399 height 87
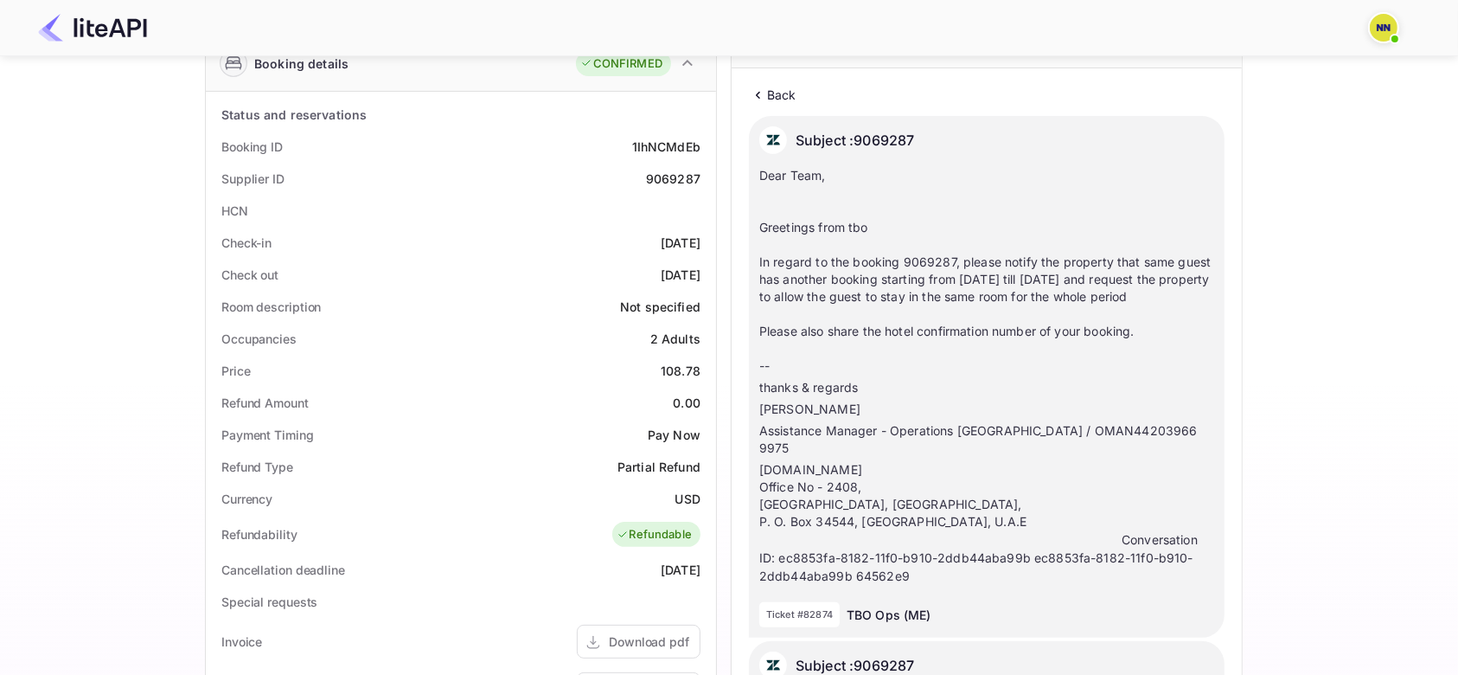
scroll to position [0, 0]
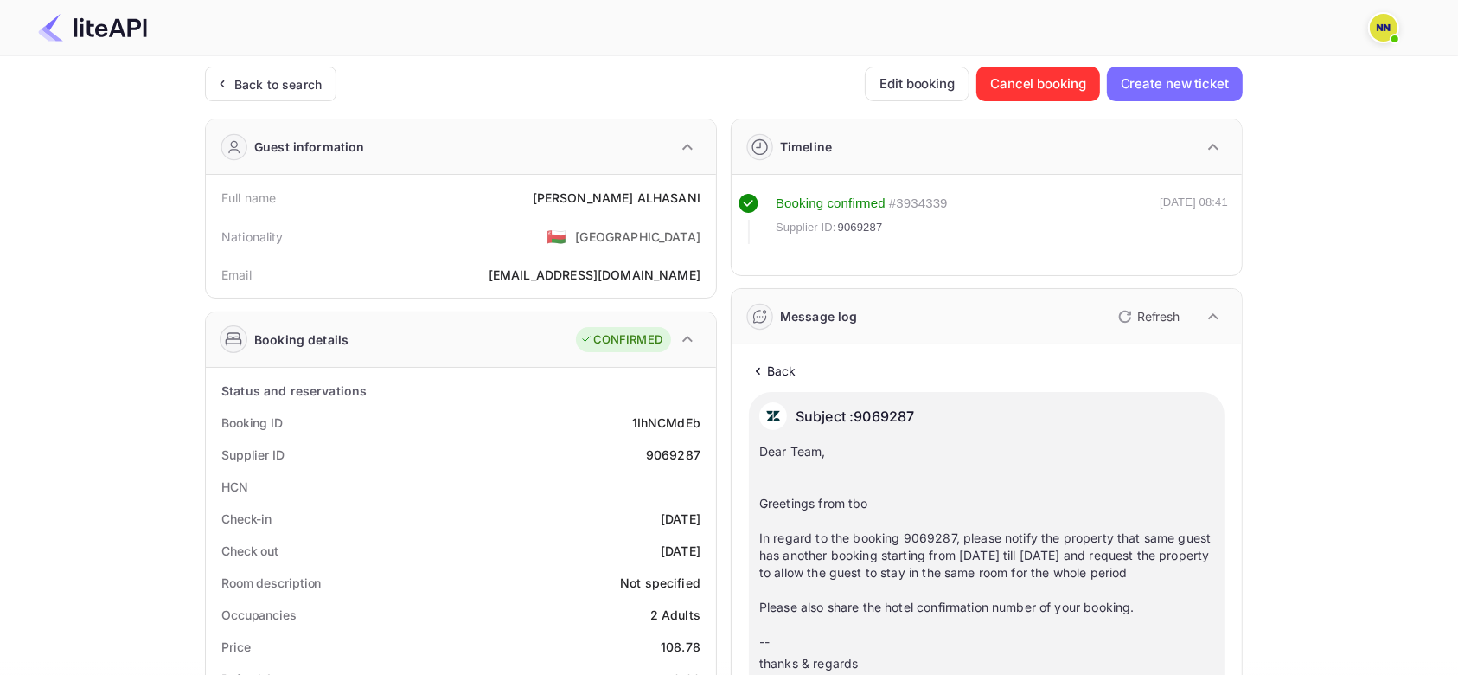
click at [774, 374] on p "Back" at bounding box center [781, 371] width 29 height 18
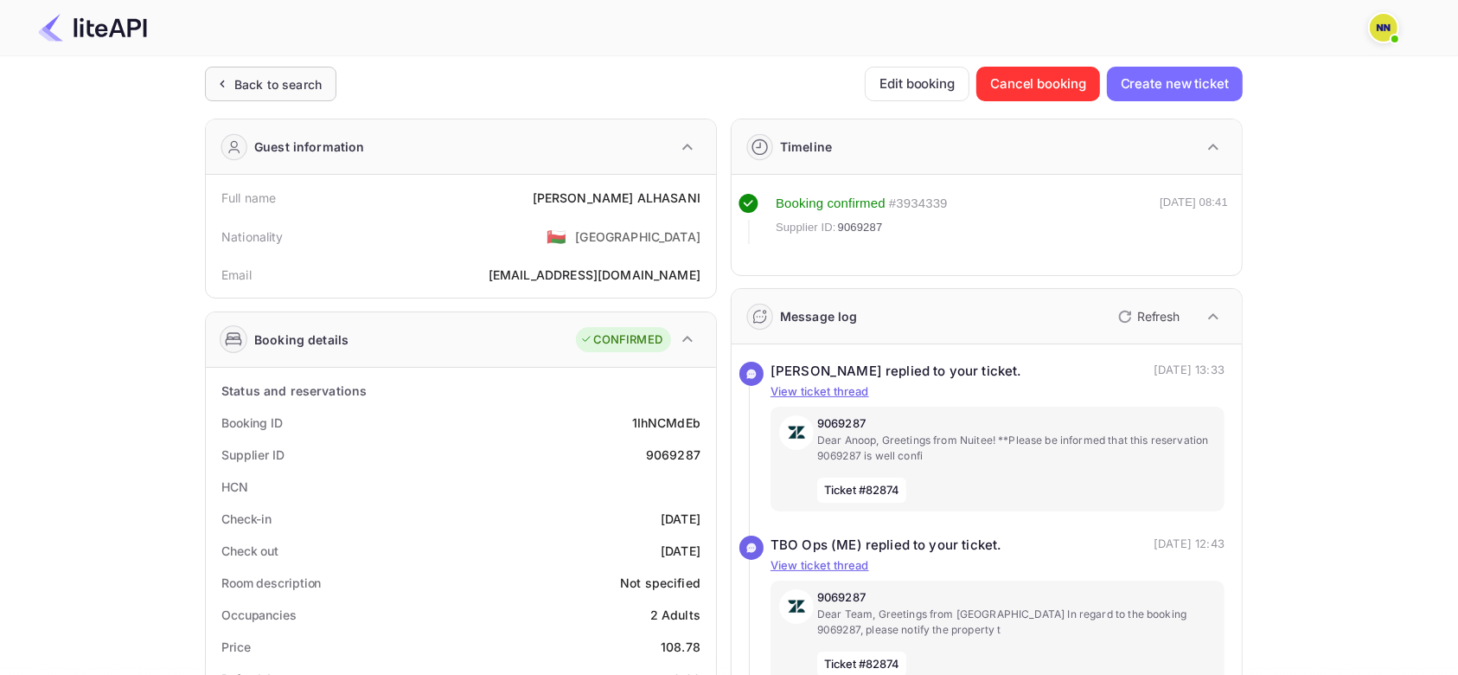
click at [266, 80] on div "Back to search" at bounding box center [277, 84] width 87 height 18
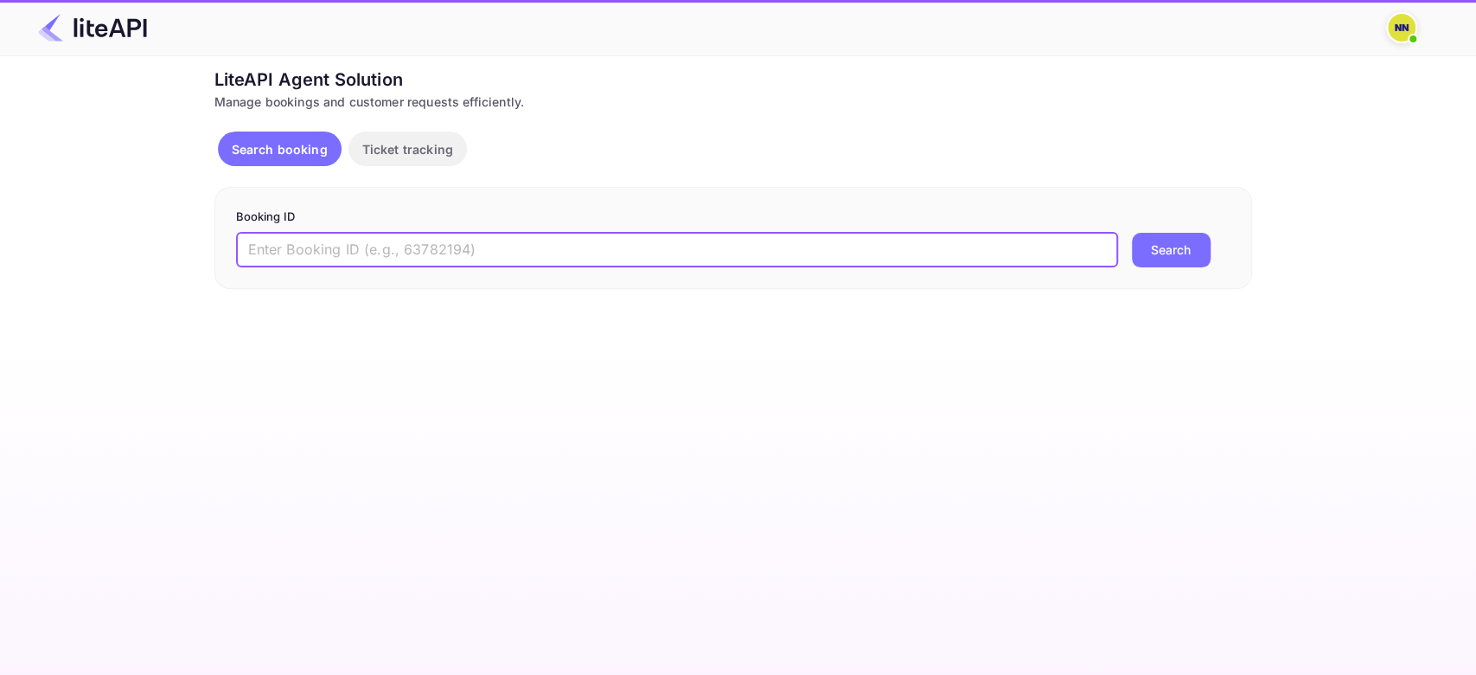
click at [290, 241] on input "text" at bounding box center [677, 250] width 882 height 35
paste input "7369116"
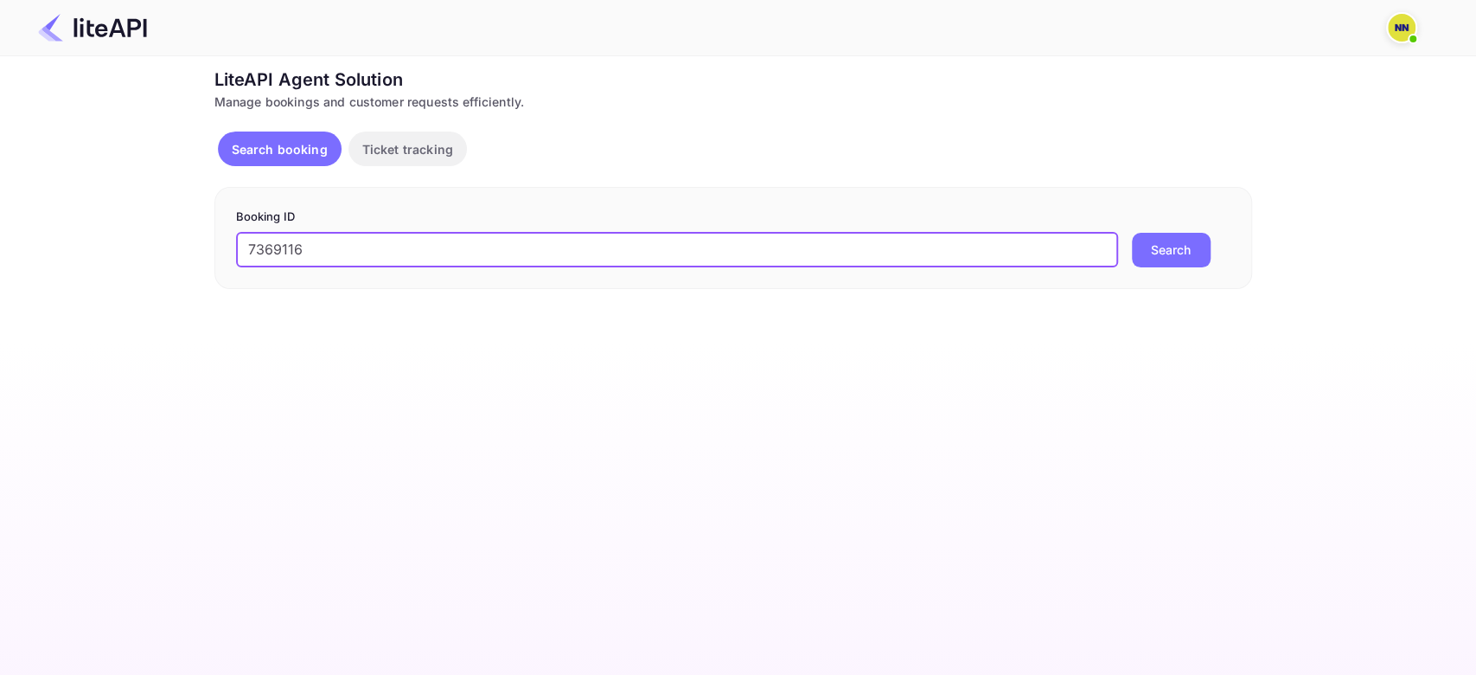
type input "7369116"
click at [1132, 233] on button "Search" at bounding box center [1171, 250] width 79 height 35
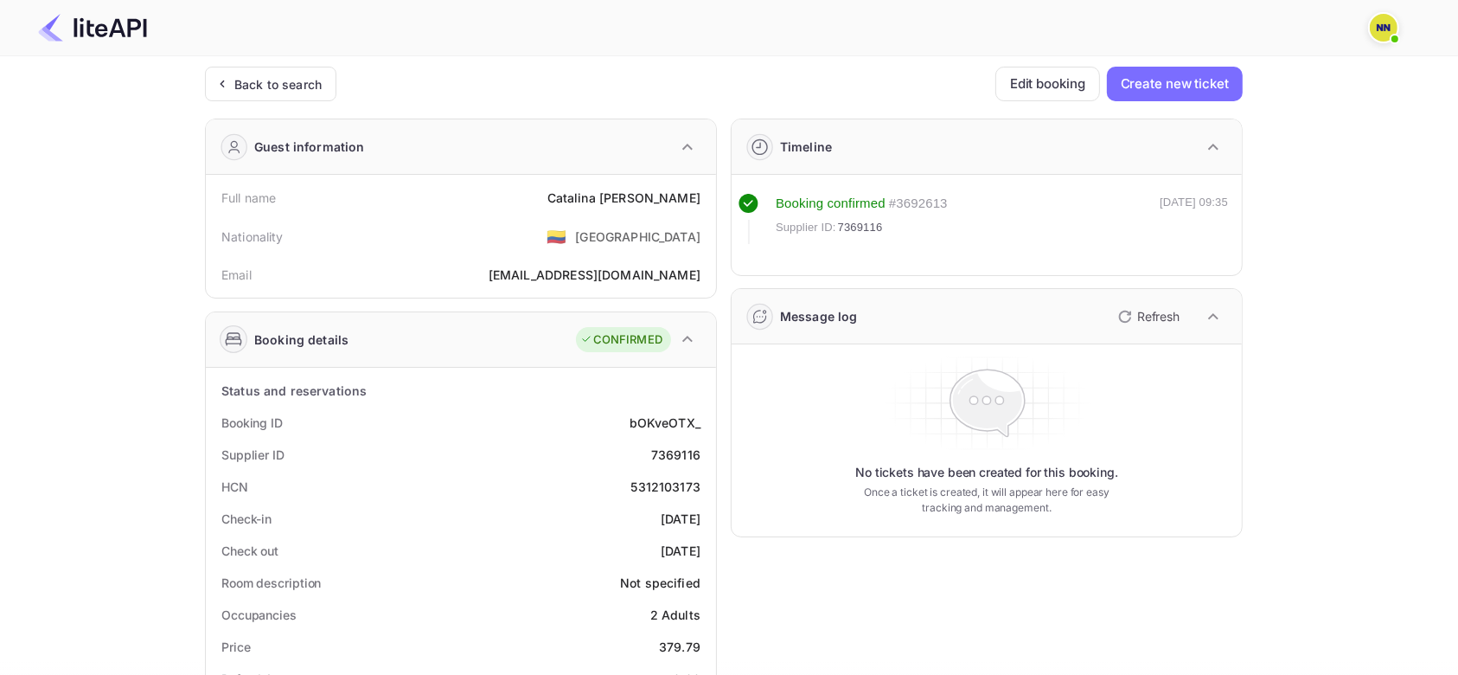
click at [669, 483] on div "5312103173" at bounding box center [666, 486] width 70 height 18
copy div "5312103173"
click at [301, 83] on div "Back to search" at bounding box center [277, 84] width 87 height 18
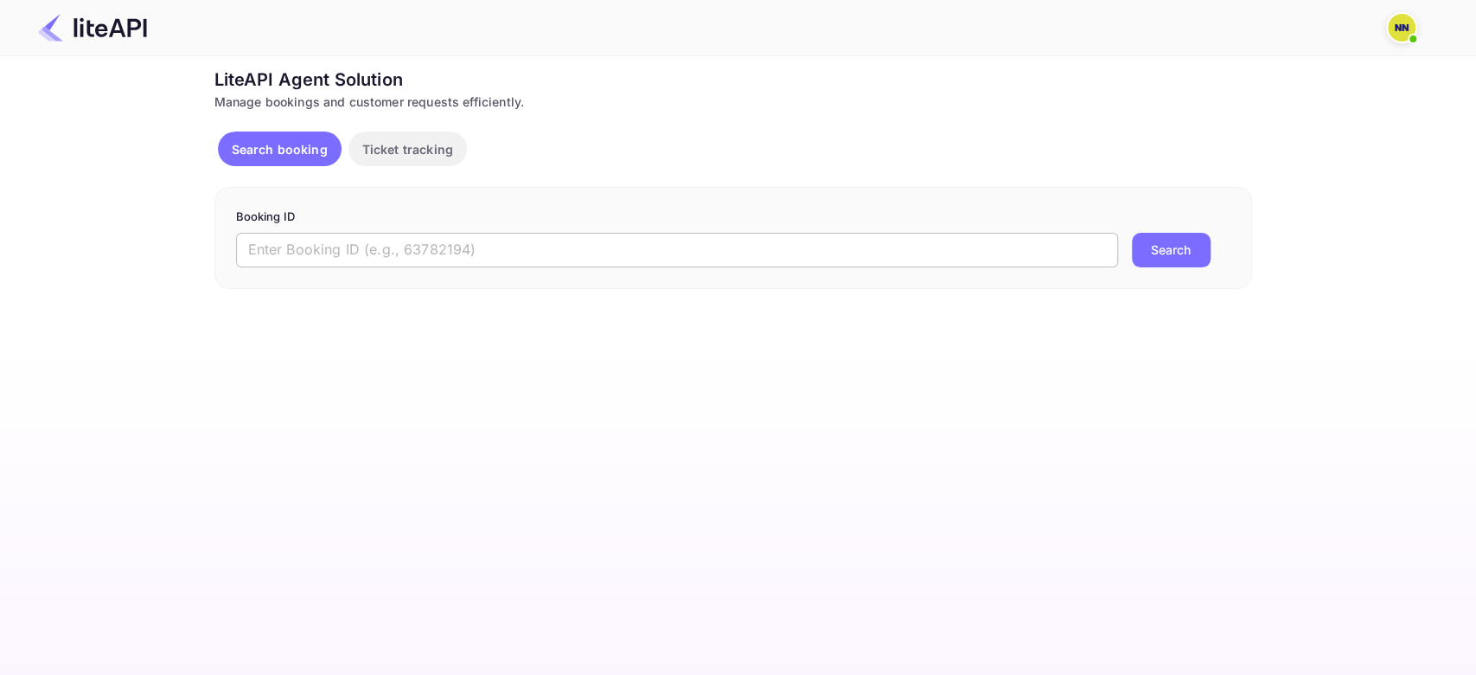
click at [289, 241] on input "text" at bounding box center [677, 250] width 882 height 35
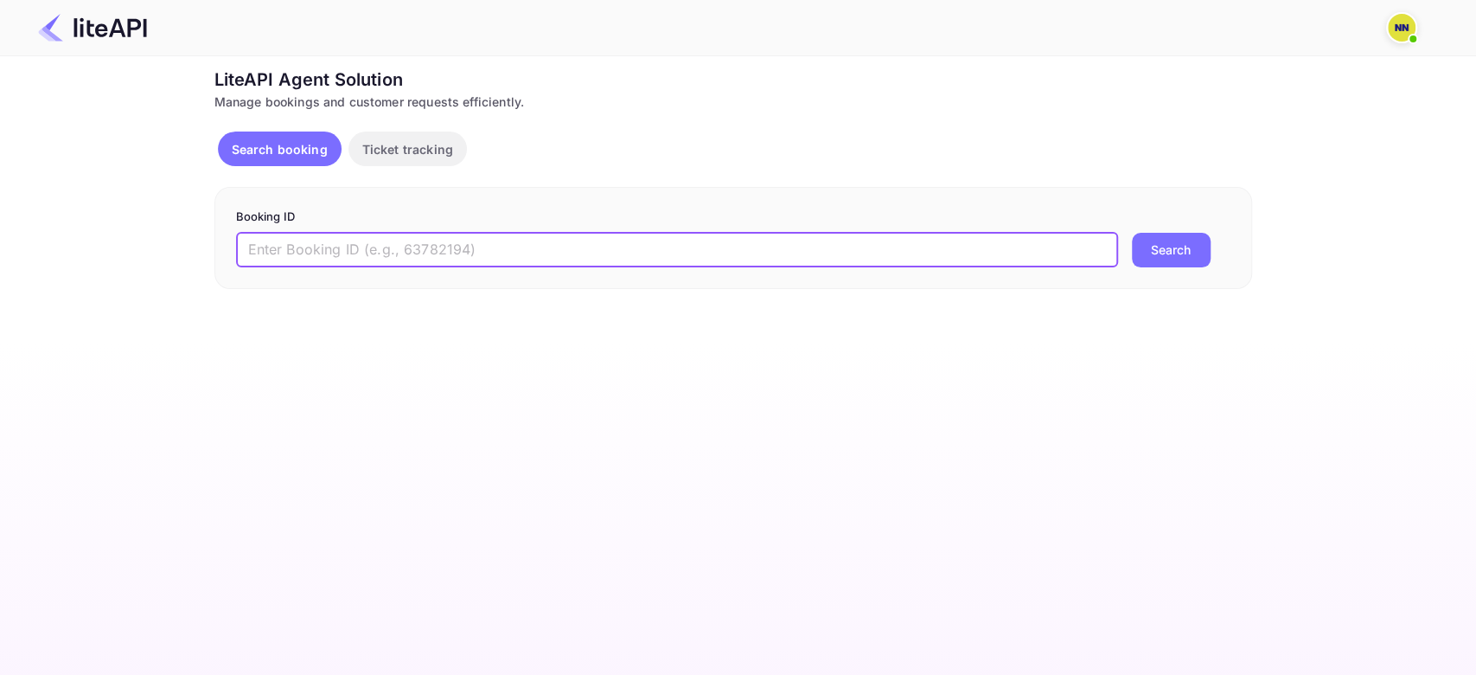
paste input "8894941"
type input "8894941"
click at [1132, 233] on button "Search" at bounding box center [1171, 250] width 79 height 35
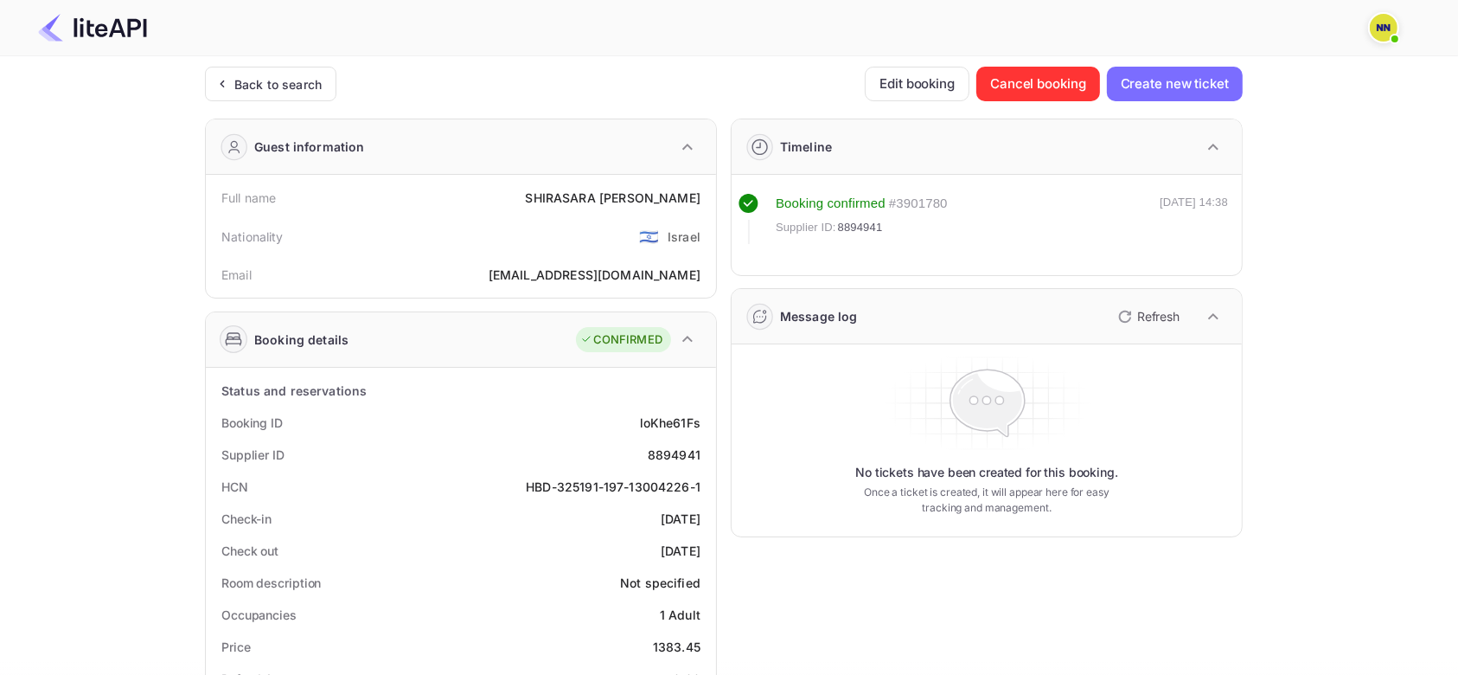
click at [543, 480] on div "HBD-325191-197-13004226-1" at bounding box center [613, 486] width 175 height 18
copy div "HBD-325191-197-13004226-1"
drag, startPoint x: 543, startPoint y: 480, endPoint x: 695, endPoint y: 479, distance: 151.4
click at [706, 479] on div "HCN HBD-325191-197-13004226-1" at bounding box center [461, 487] width 496 height 32
click at [285, 87] on div "Back to search" at bounding box center [277, 84] width 87 height 18
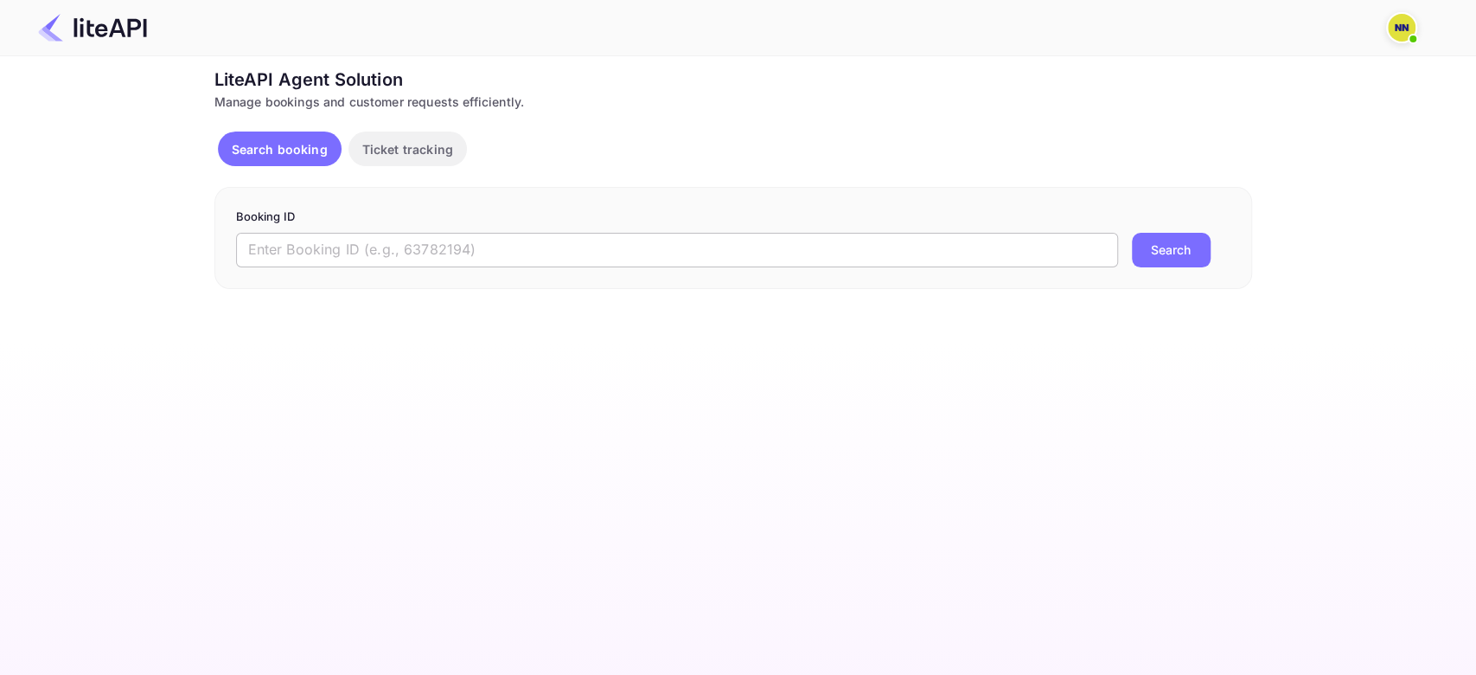
click at [279, 249] on input "text" at bounding box center [677, 250] width 882 height 35
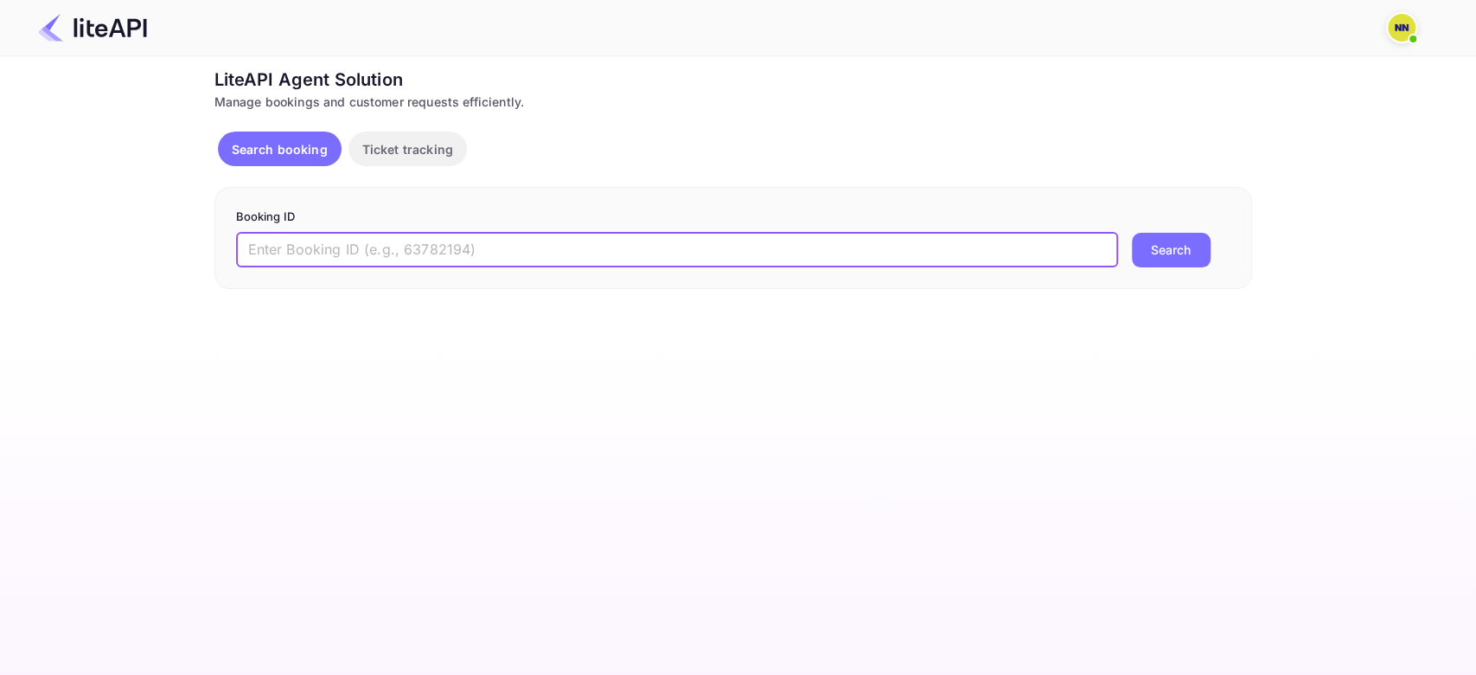
paste input "8441927"
type input "8441927"
click at [1132, 233] on button "Search" at bounding box center [1171, 250] width 79 height 35
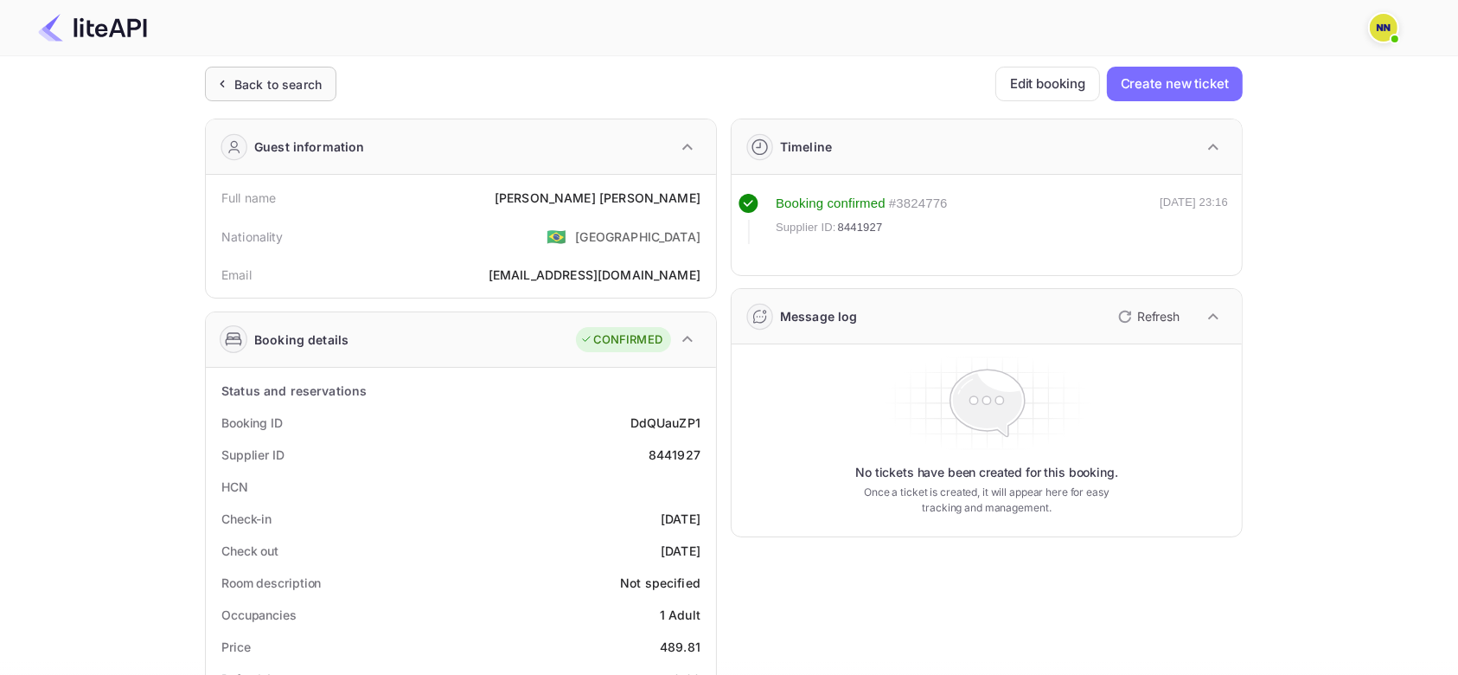
click at [310, 87] on div "Back to search" at bounding box center [277, 84] width 87 height 18
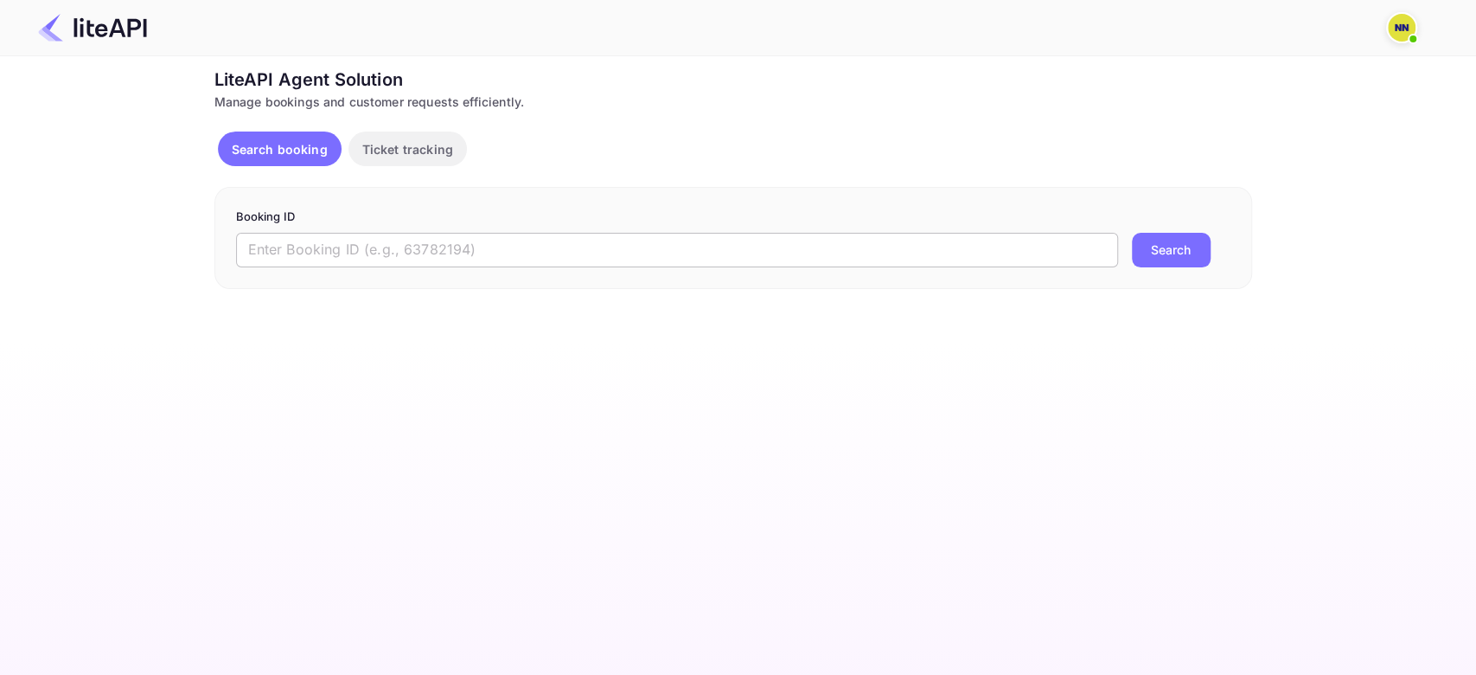
click at [298, 258] on input "text" at bounding box center [677, 250] width 882 height 35
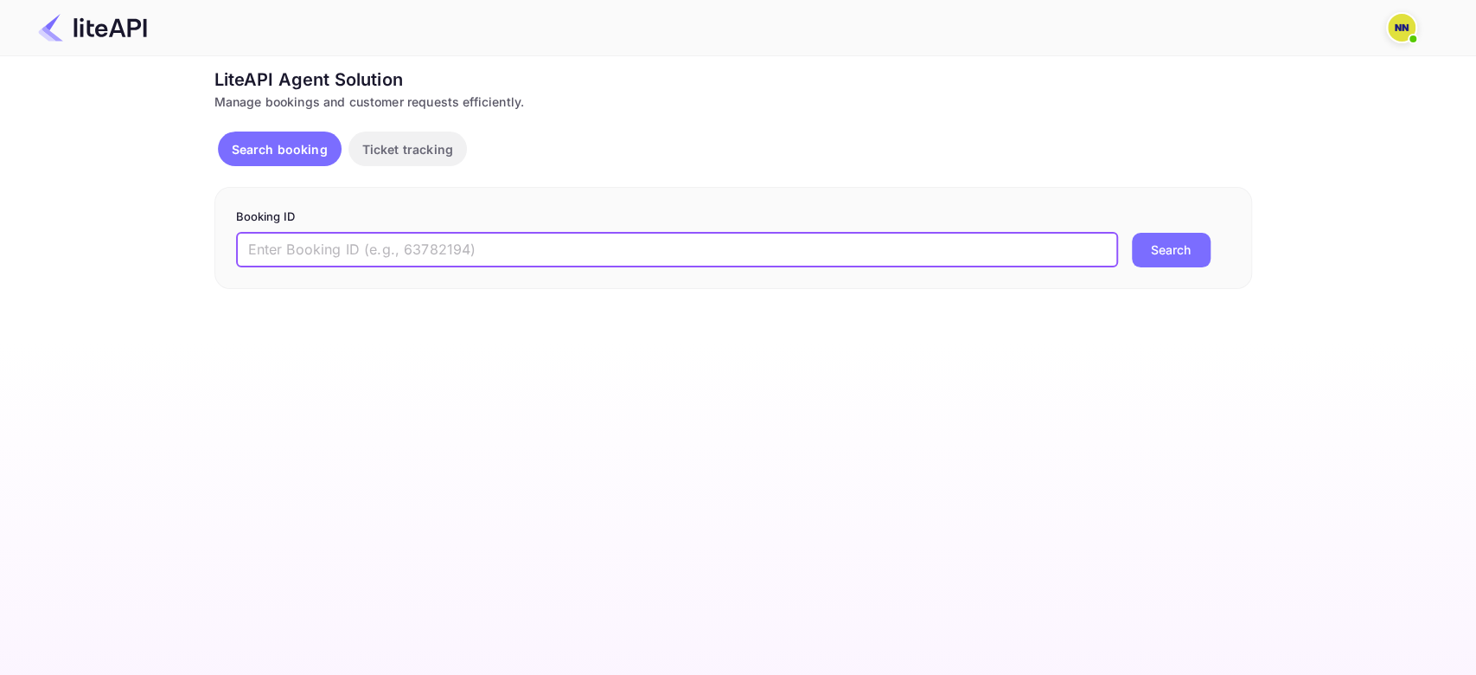
paste input "8468534"
type input "8468534"
click at [1132, 233] on button "Search" at bounding box center [1171, 250] width 79 height 35
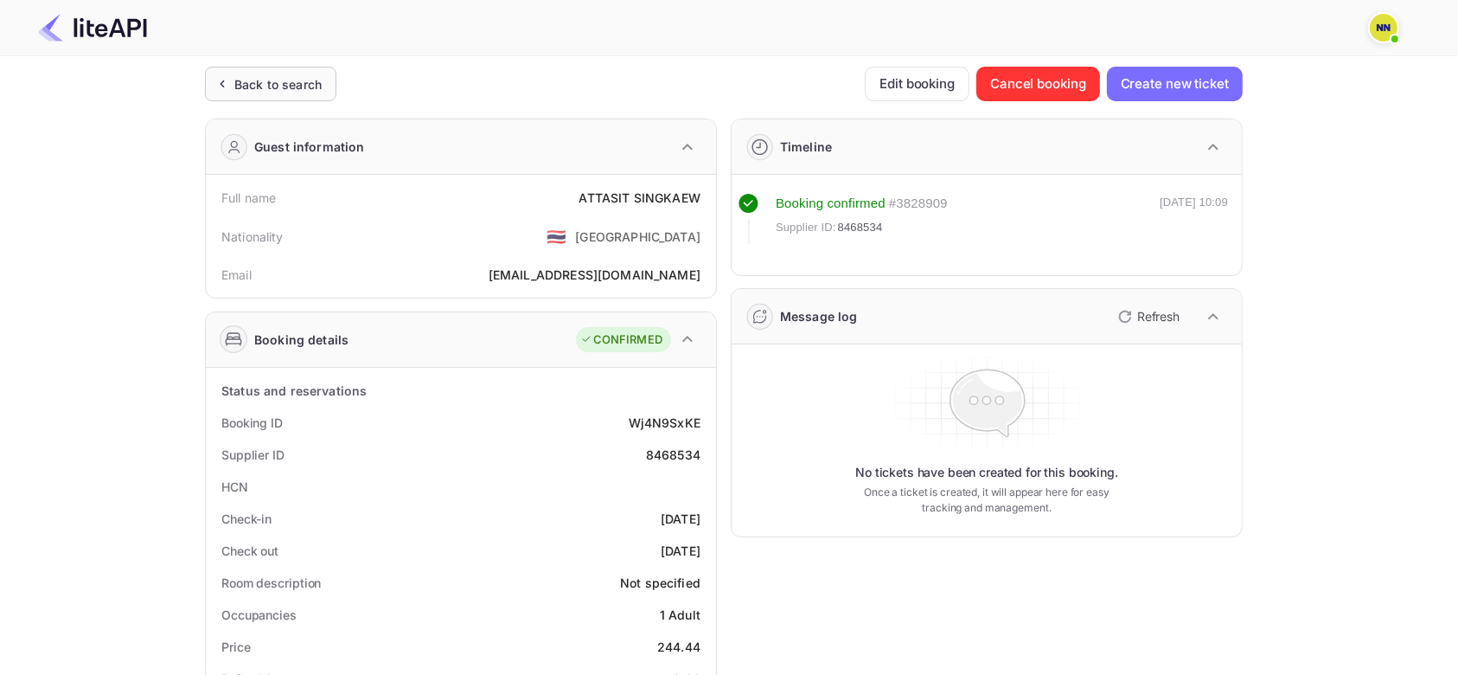
click at [298, 80] on div "Back to search" at bounding box center [277, 84] width 87 height 18
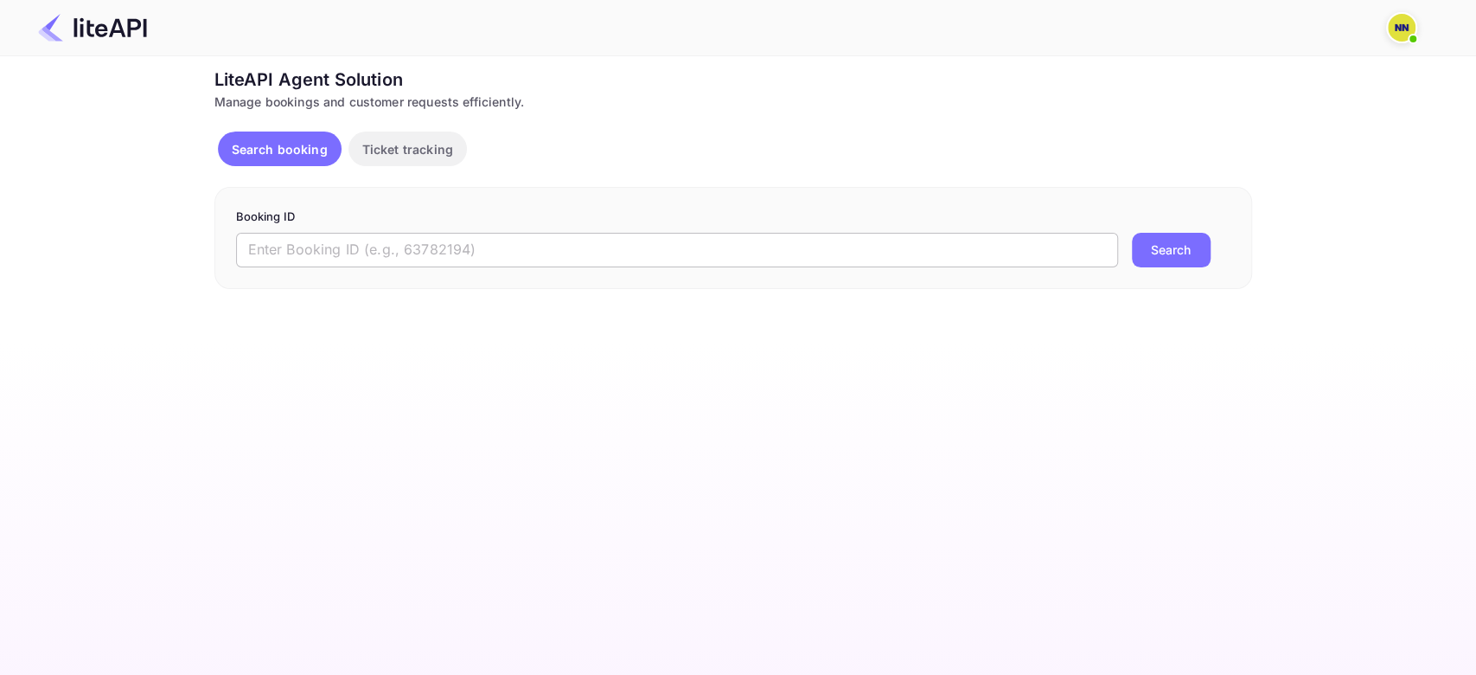
click at [298, 246] on input "text" at bounding box center [677, 250] width 882 height 35
paste input "8008077"
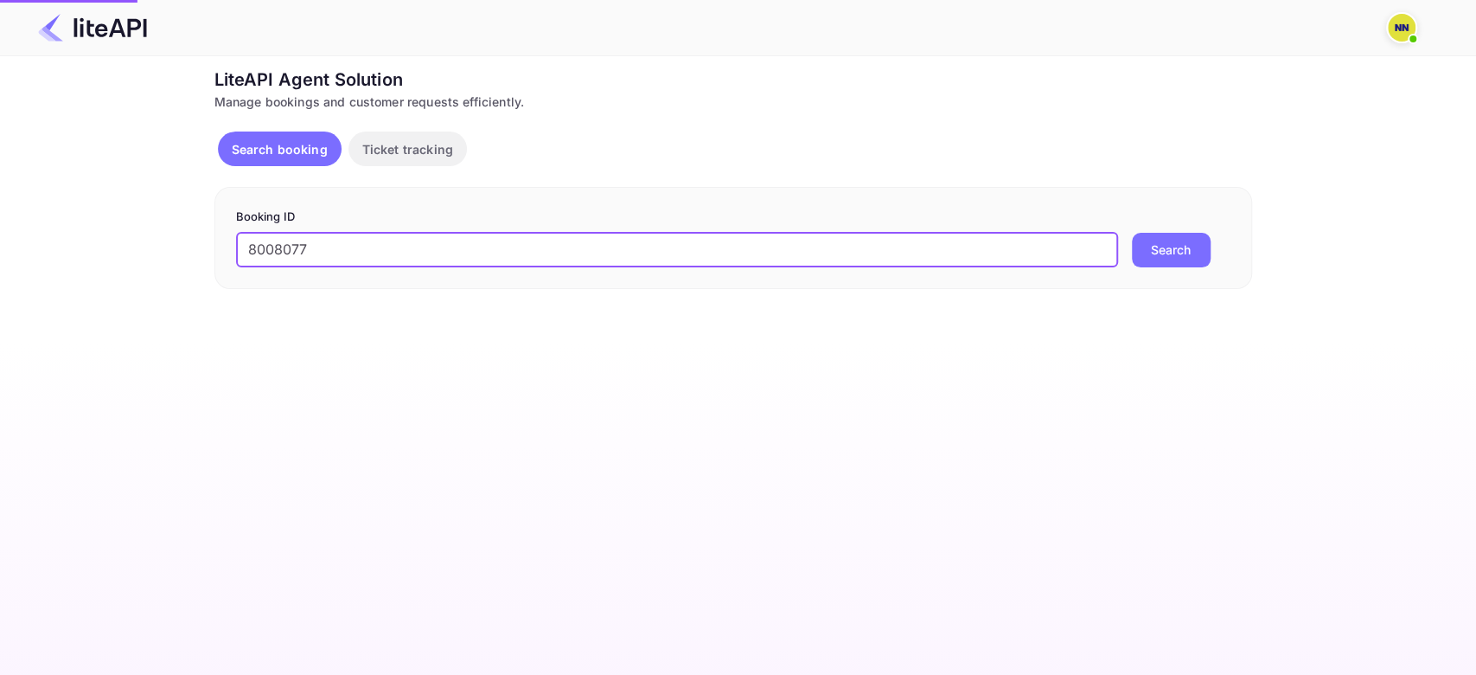
type input "8008077"
click at [1132, 233] on button "Search" at bounding box center [1171, 250] width 79 height 35
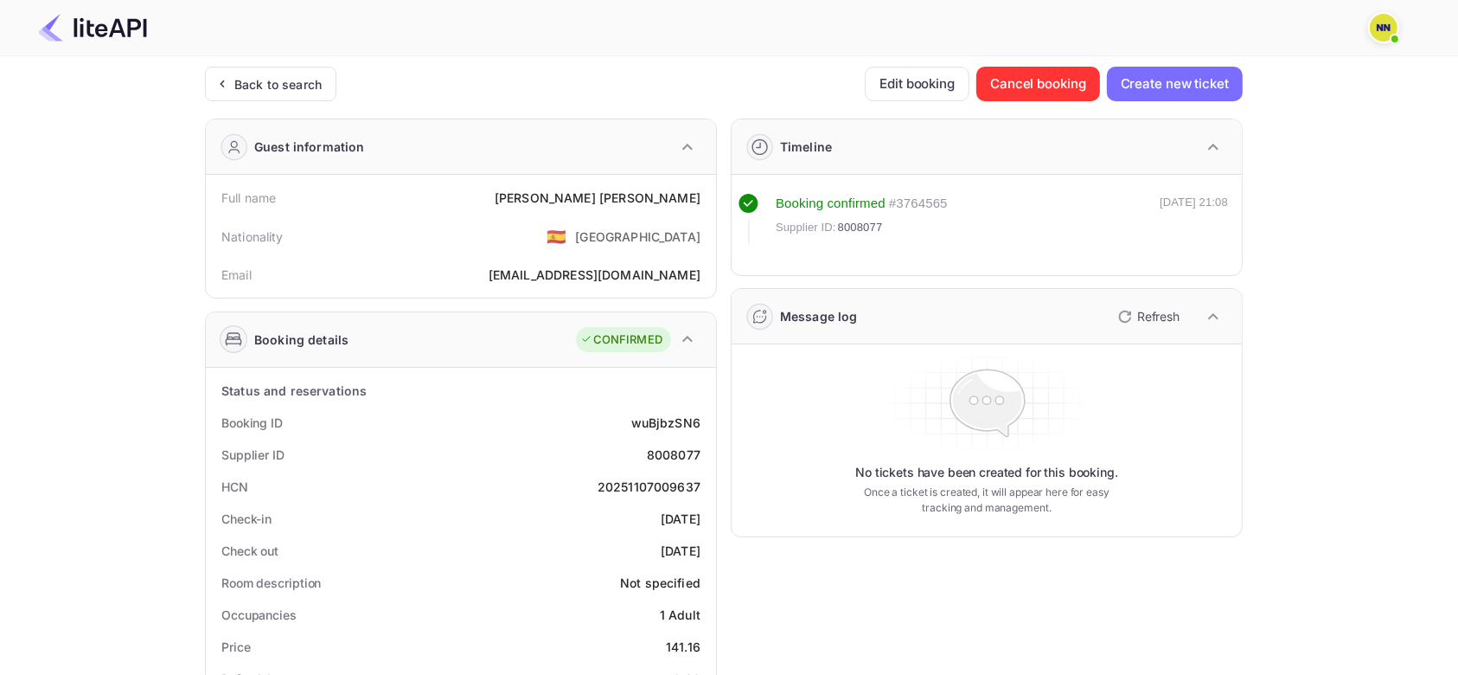
click at [654, 484] on div "20251107009637" at bounding box center [649, 486] width 103 height 18
click at [656, 484] on div "20251107009637" at bounding box center [649, 486] width 103 height 18
copy div "20251107009637"
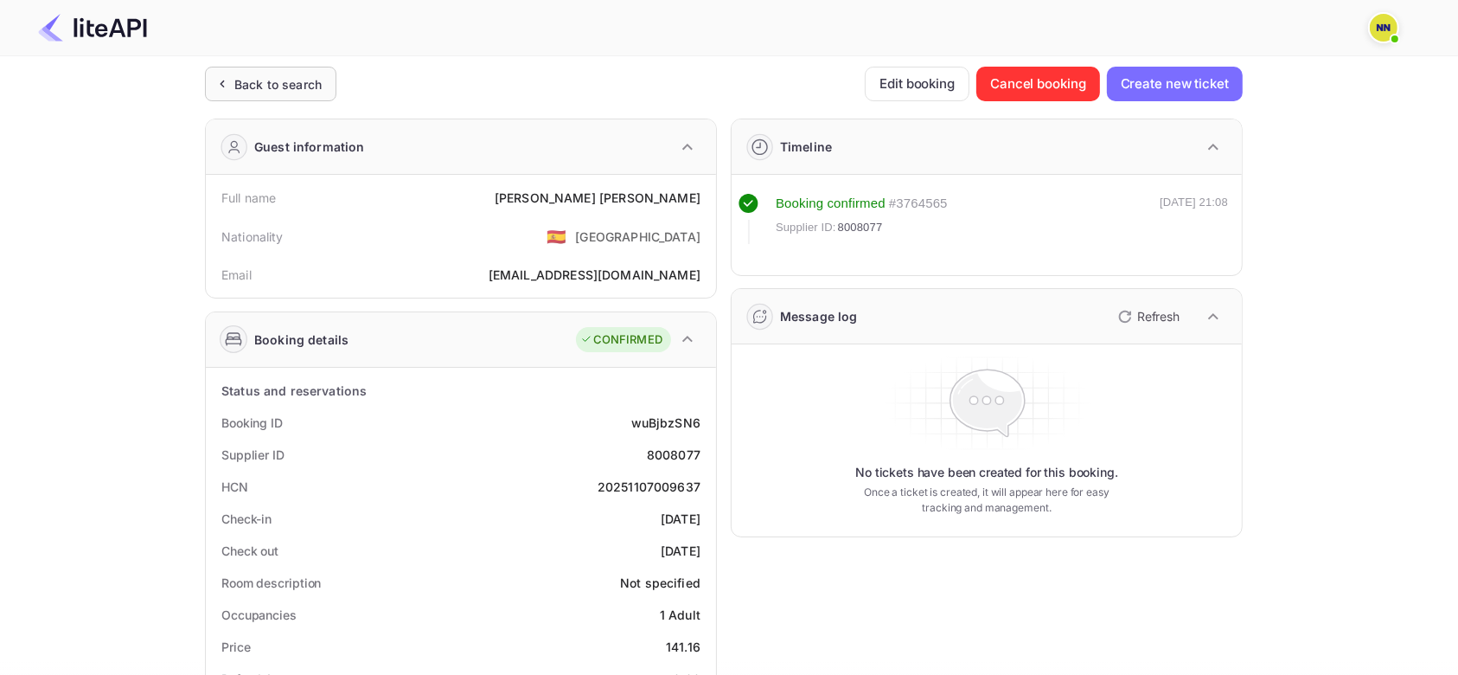
click at [290, 83] on div "Back to search" at bounding box center [277, 84] width 87 height 18
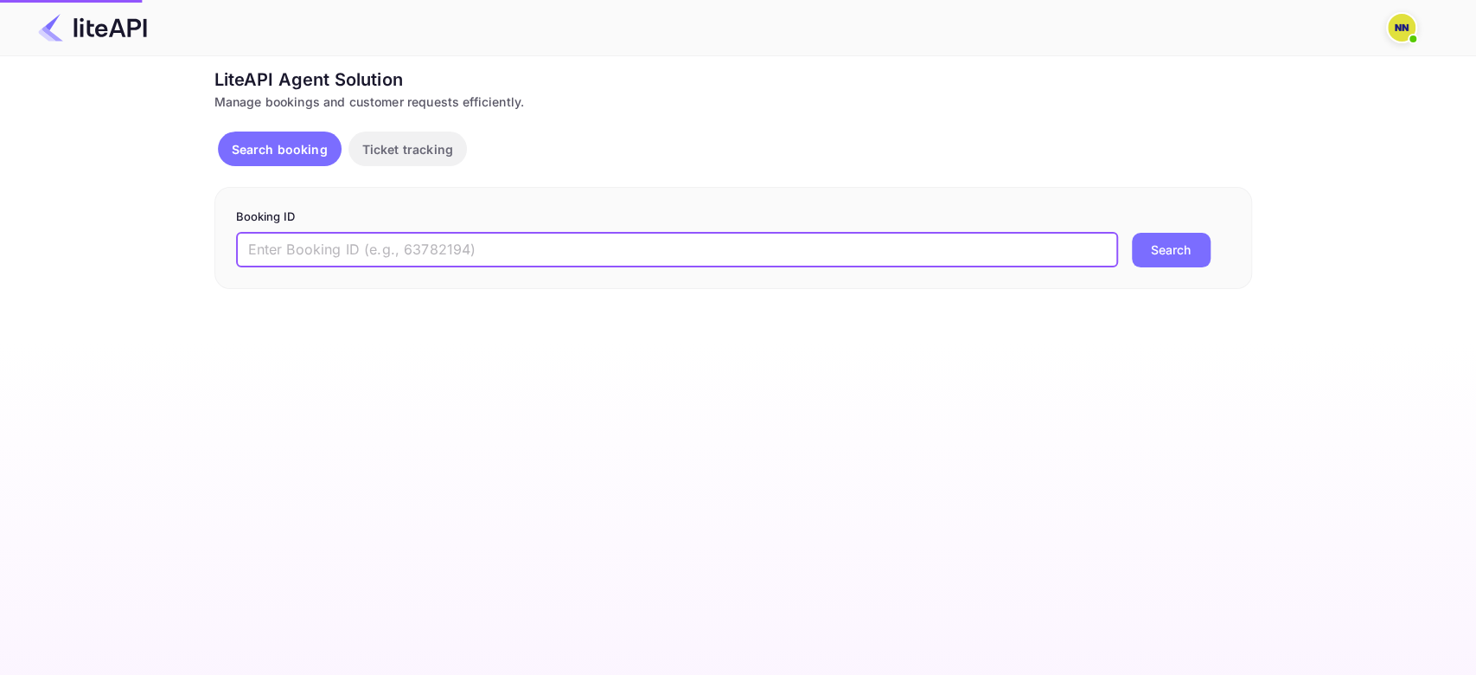
click at [299, 259] on input "text" at bounding box center [677, 250] width 882 height 35
paste input "8850485"
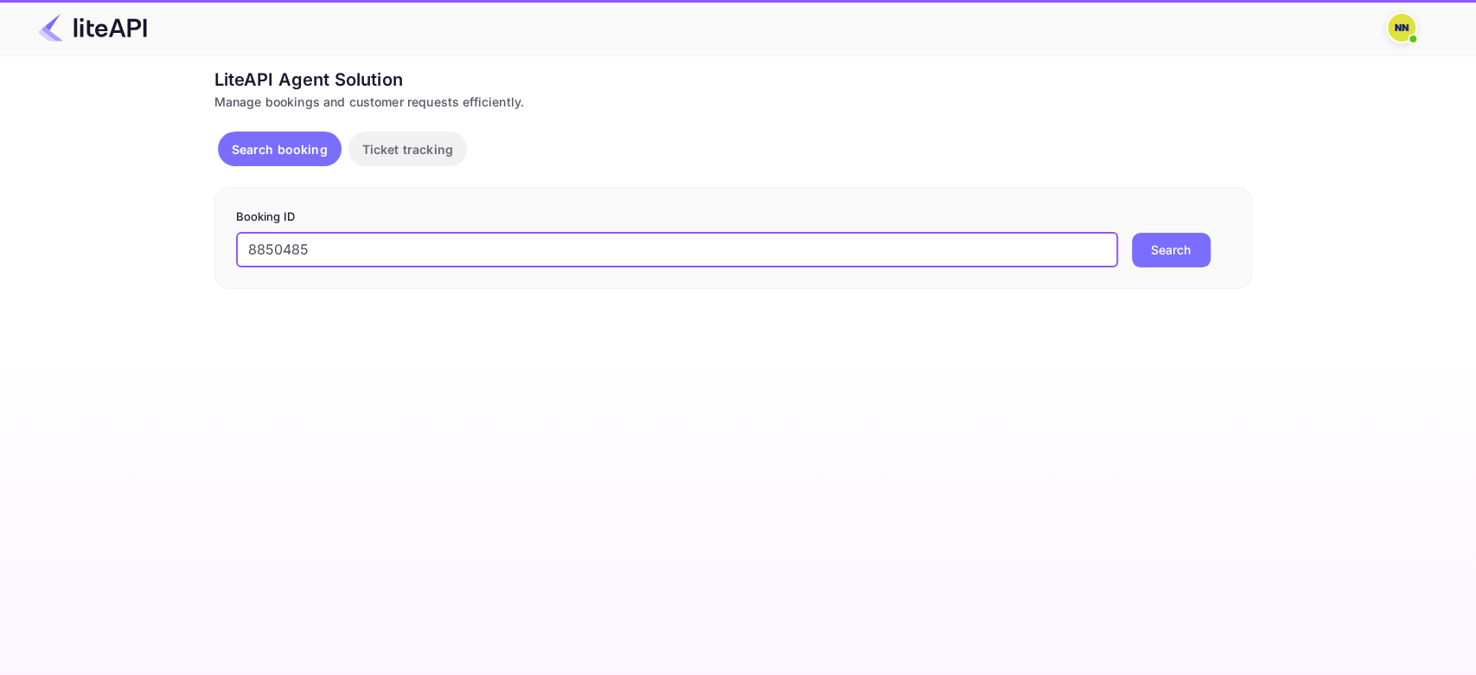
type input "8850485"
click at [1132, 233] on button "Search" at bounding box center [1171, 250] width 79 height 35
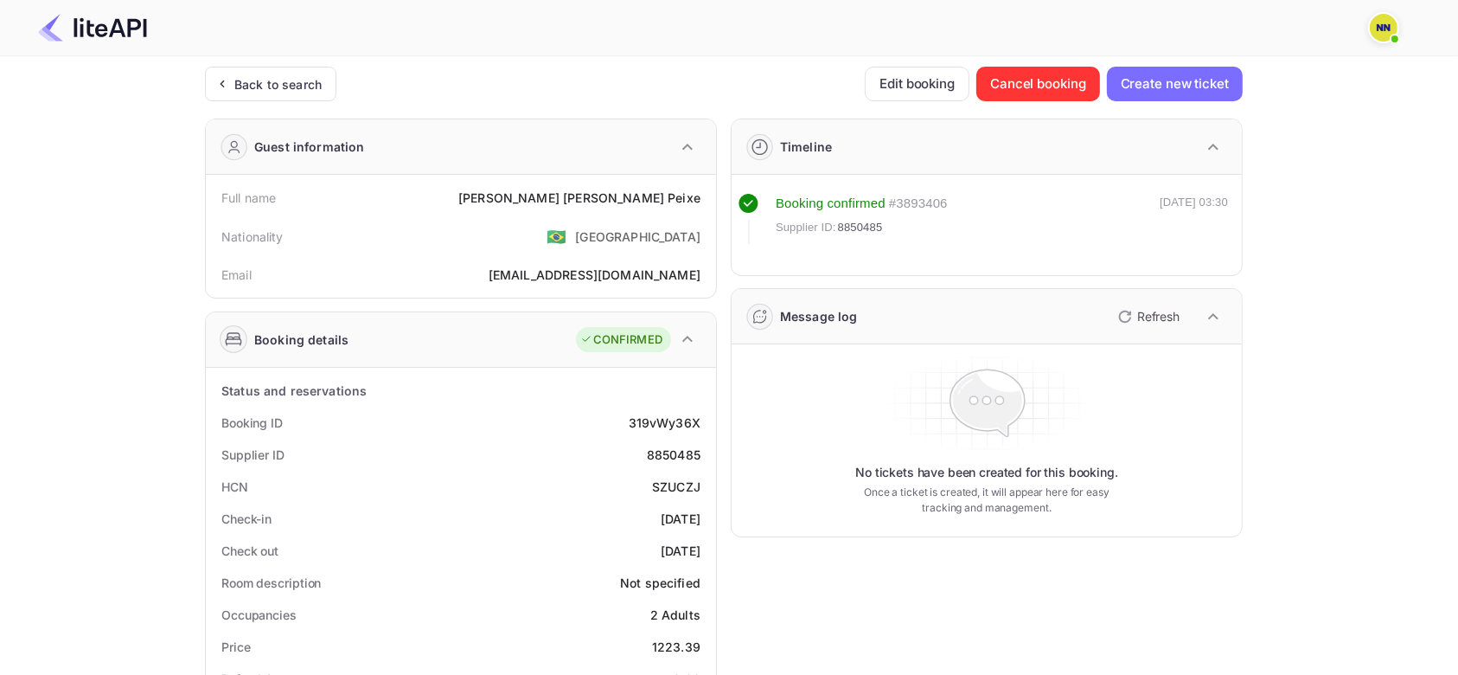
click at [678, 486] on div "SZUCZJ" at bounding box center [676, 486] width 48 height 18
copy div "SZUCZJ"
click at [293, 86] on div "Back to search" at bounding box center [277, 84] width 87 height 18
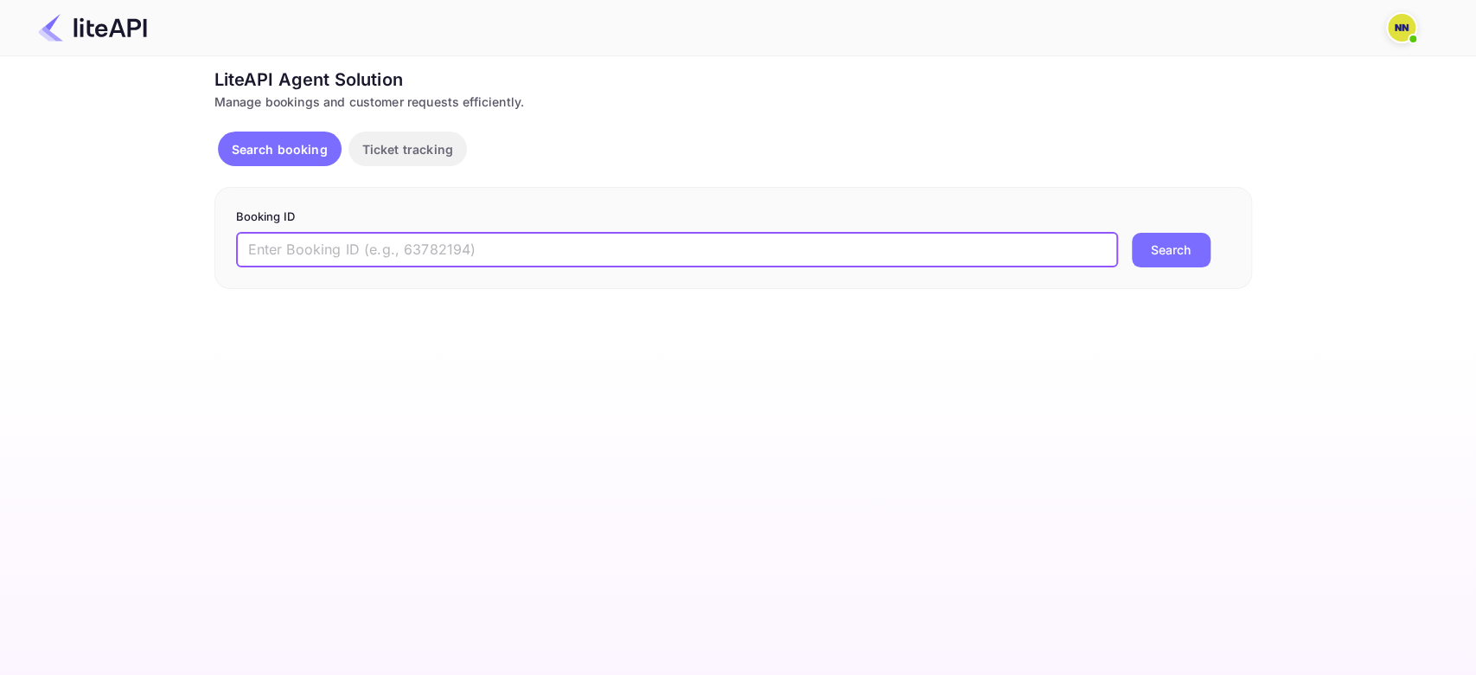
click at [290, 248] on input "text" at bounding box center [677, 250] width 882 height 35
paste input "9131587"
type input "9131587"
click at [1132, 233] on button "Search" at bounding box center [1171, 250] width 79 height 35
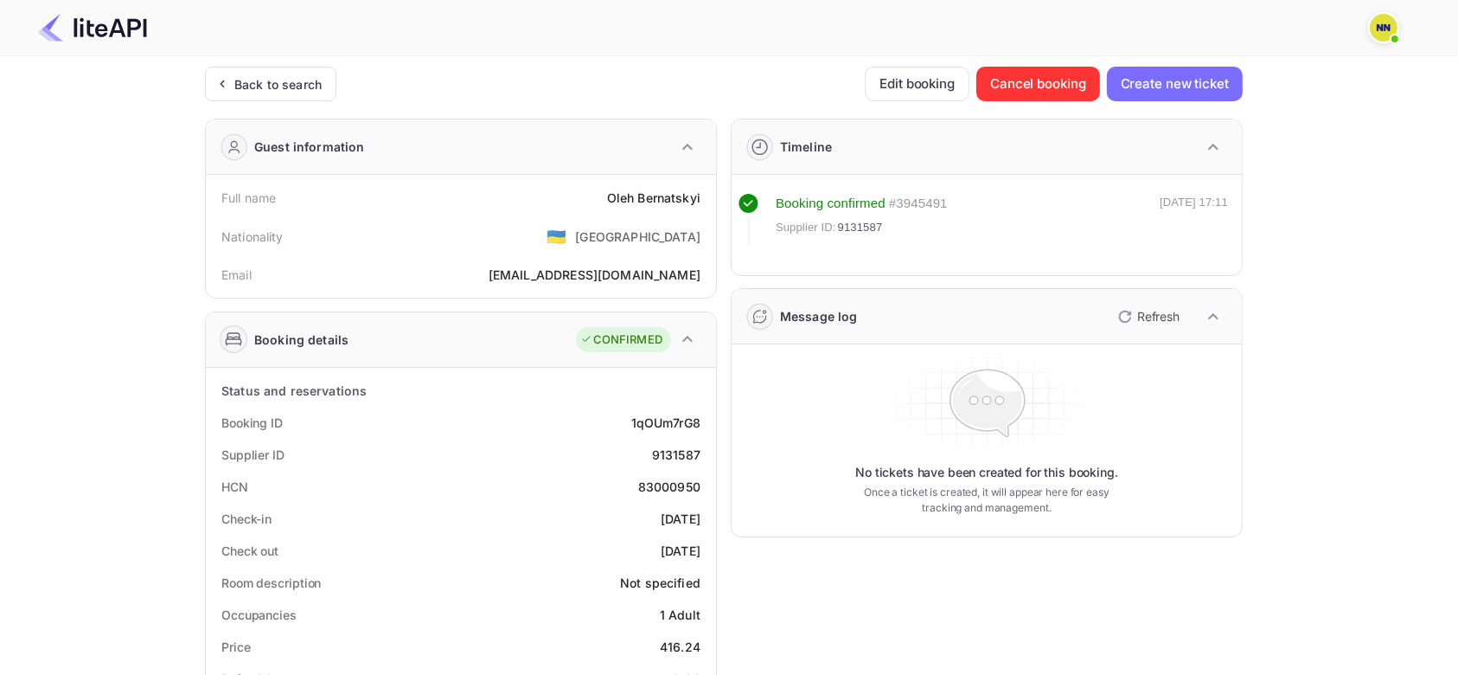
click at [682, 484] on div "83000950" at bounding box center [669, 486] width 62 height 18
copy div "83000950"
click at [279, 92] on div "Back to search" at bounding box center [277, 84] width 87 height 18
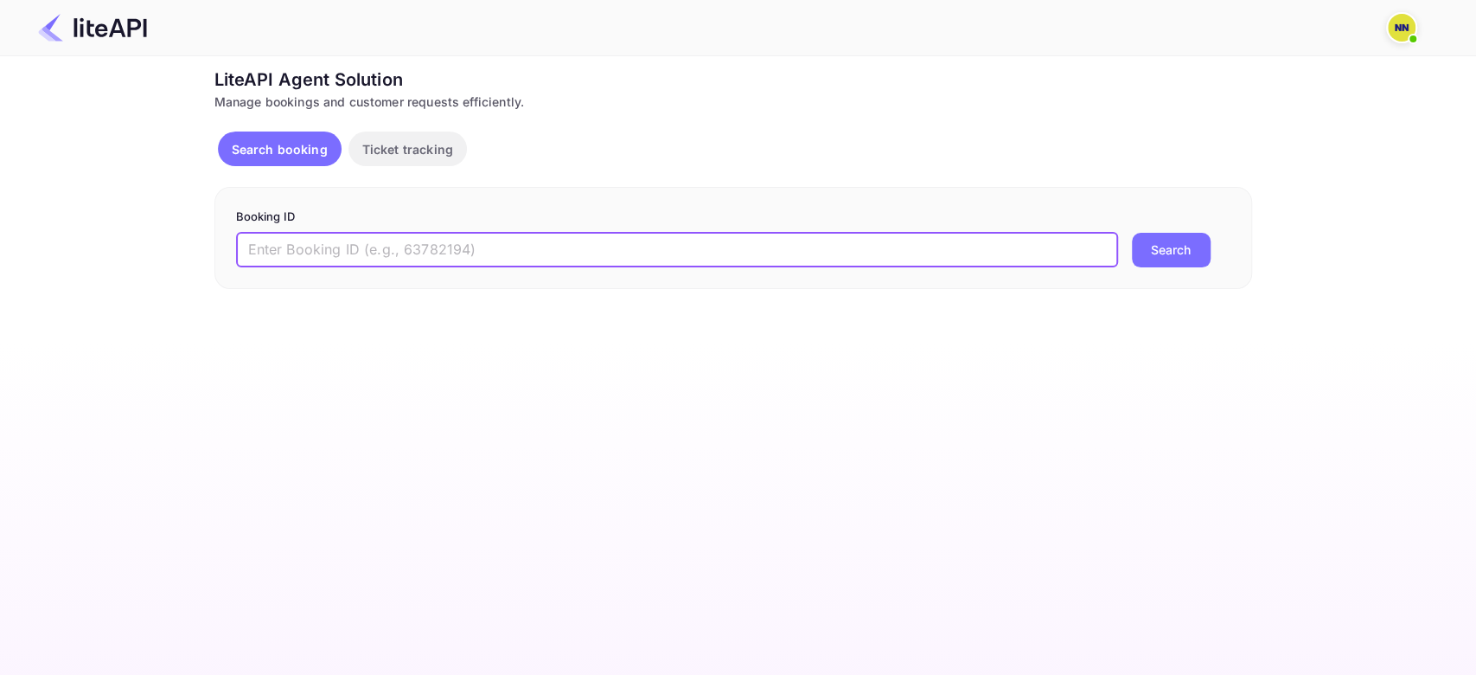
click at [284, 243] on input "text" at bounding box center [677, 250] width 882 height 35
paste input "7206003"
click at [1132, 233] on button "Search" at bounding box center [1171, 250] width 79 height 35
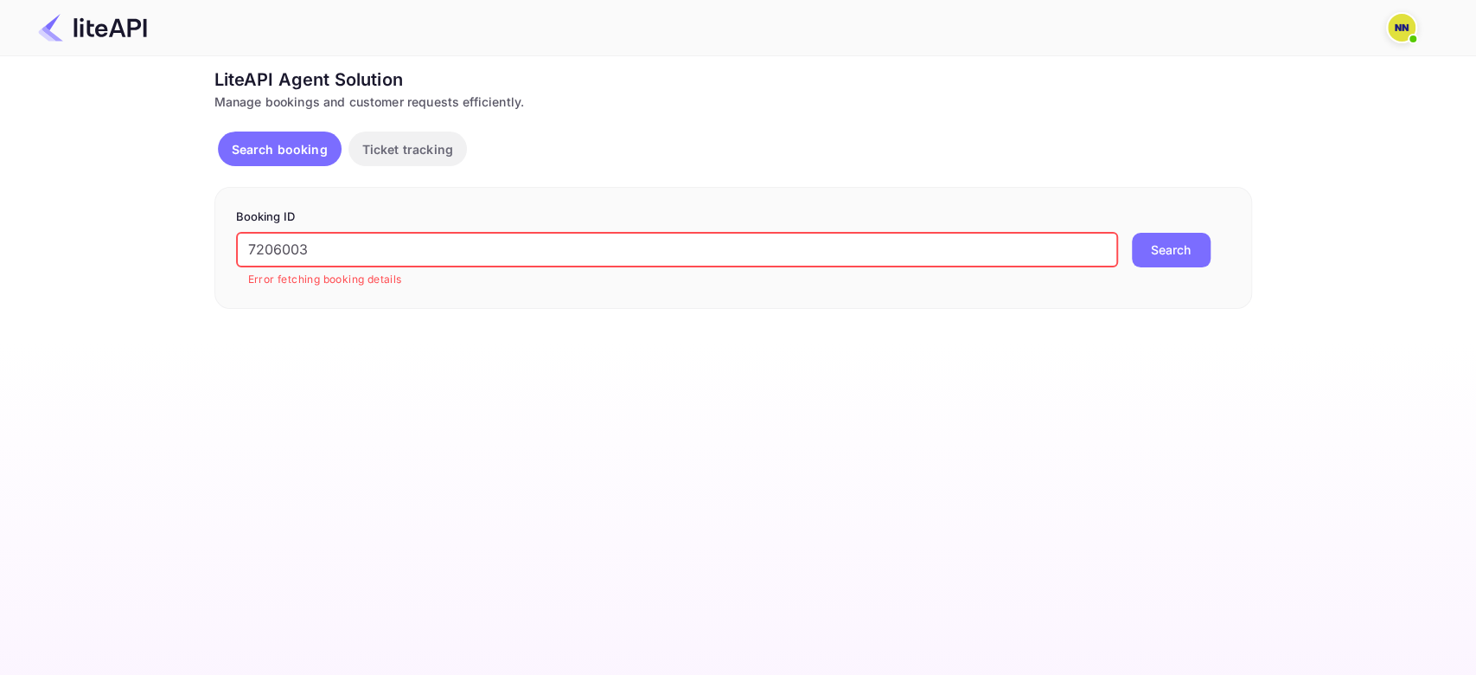
click at [301, 252] on input "7206003" at bounding box center [677, 250] width 882 height 35
type input "720603"
click at [1132, 233] on button "Search" at bounding box center [1171, 250] width 79 height 35
click at [412, 146] on p "Ticket tracking" at bounding box center [407, 149] width 91 height 18
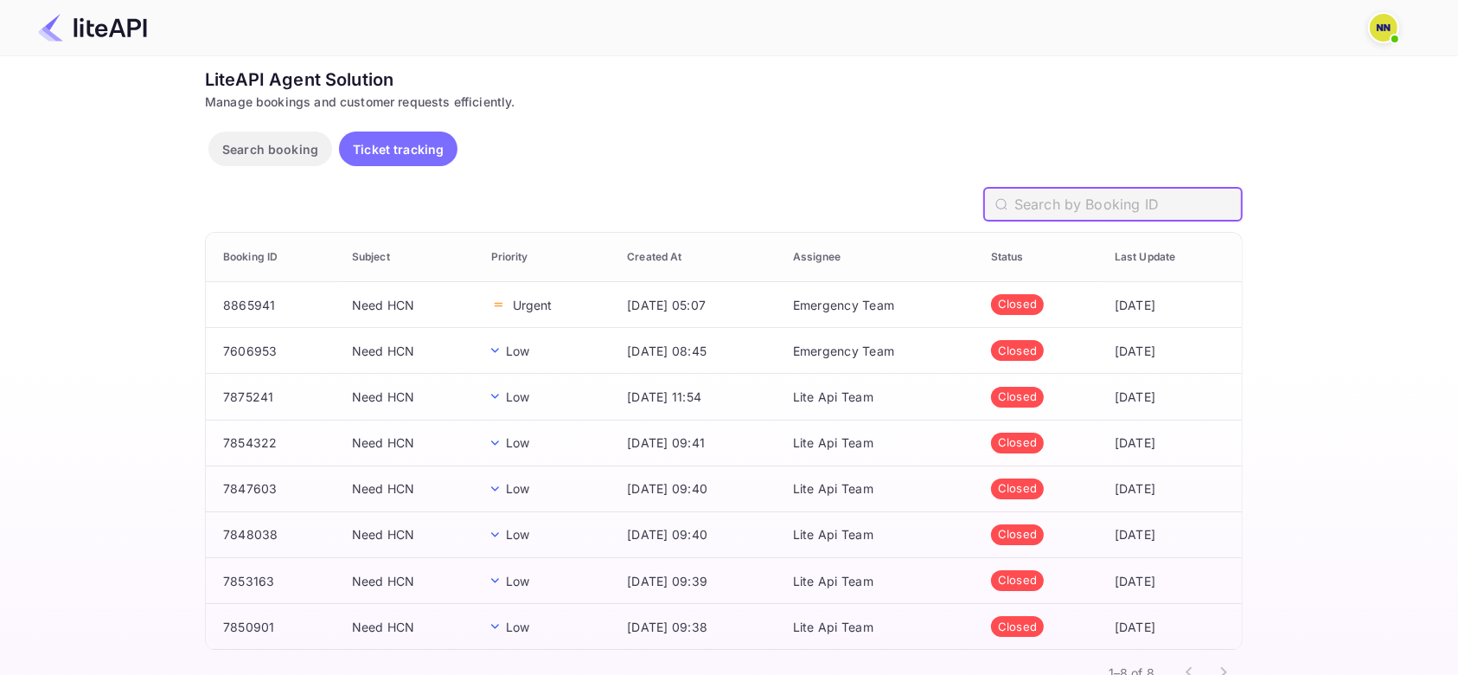
click at [1066, 206] on input "text" at bounding box center [1129, 204] width 228 height 35
paste input "Z0CNYT"
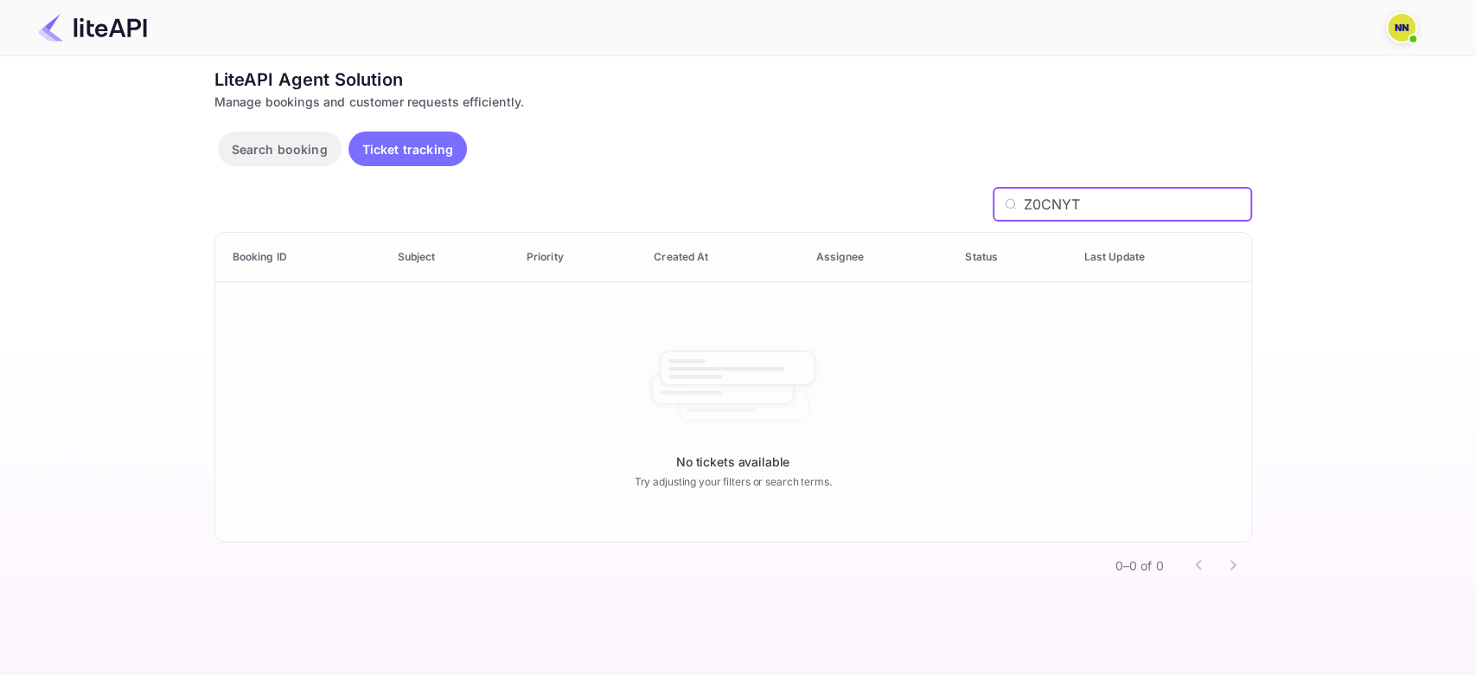
paste input "7206003"
drag, startPoint x: 1088, startPoint y: 206, endPoint x: 837, endPoint y: 206, distance: 250.8
click at [837, 206] on div "7206003 ​" at bounding box center [734, 204] width 1038 height 35
type input "7206003"
drag, startPoint x: 246, startPoint y: 152, endPoint x: 326, endPoint y: 158, distance: 80.7
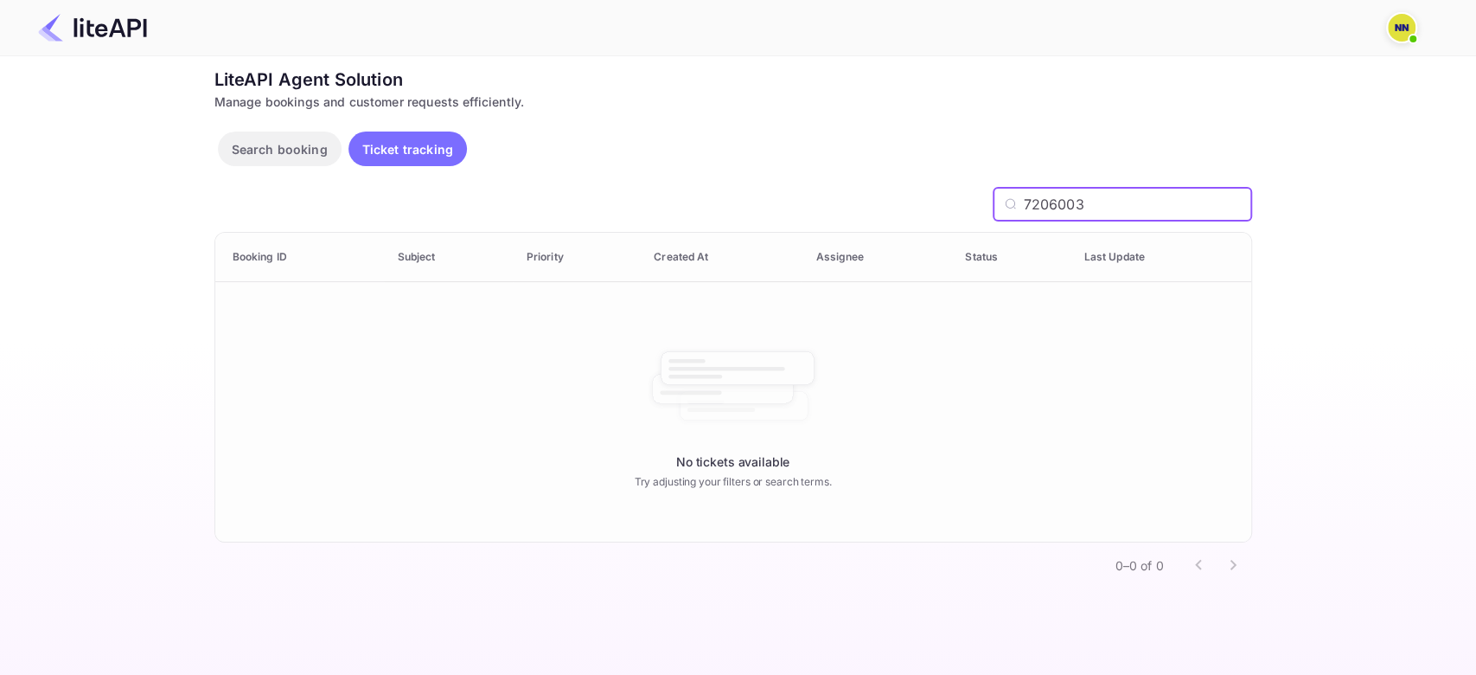
click at [248, 157] on p "Search booking" at bounding box center [280, 149] width 96 height 18
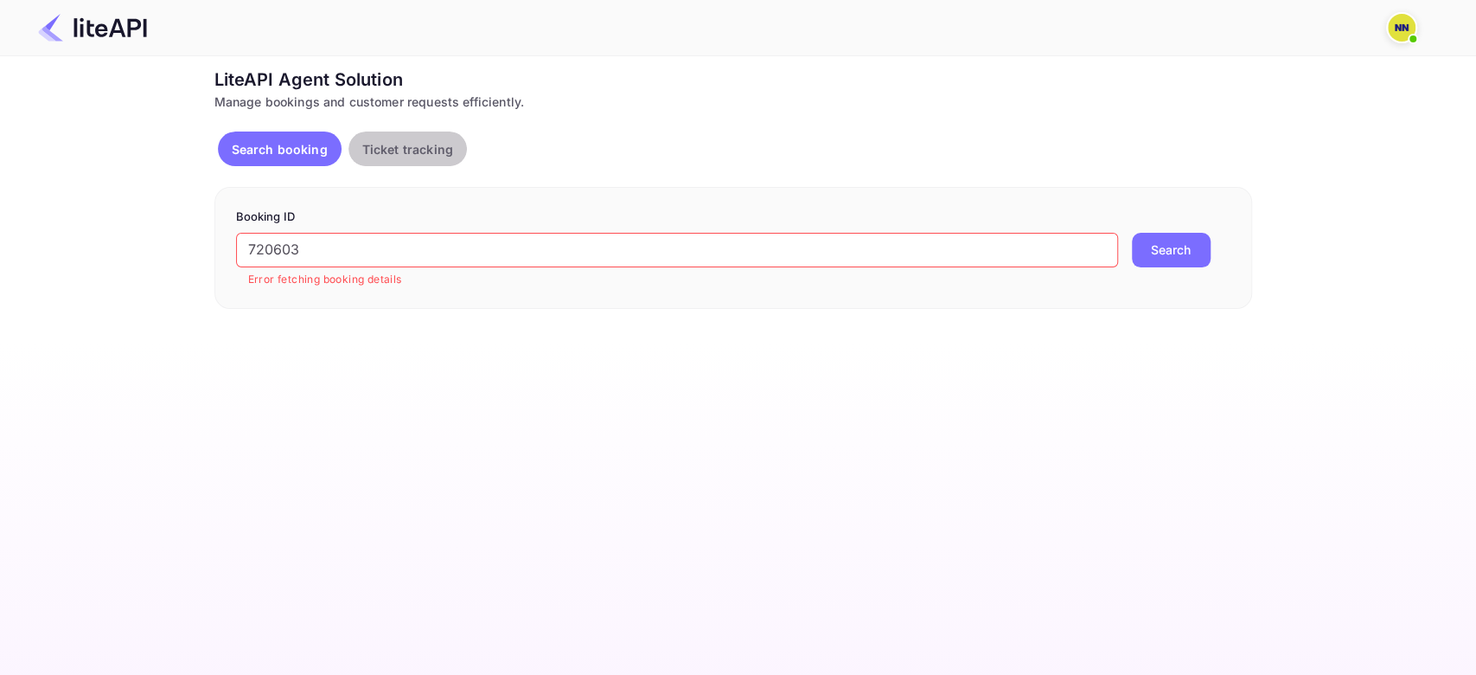
click at [362, 148] on p "Ticket tracking" at bounding box center [407, 149] width 91 height 18
